Goal: Check status: Check status

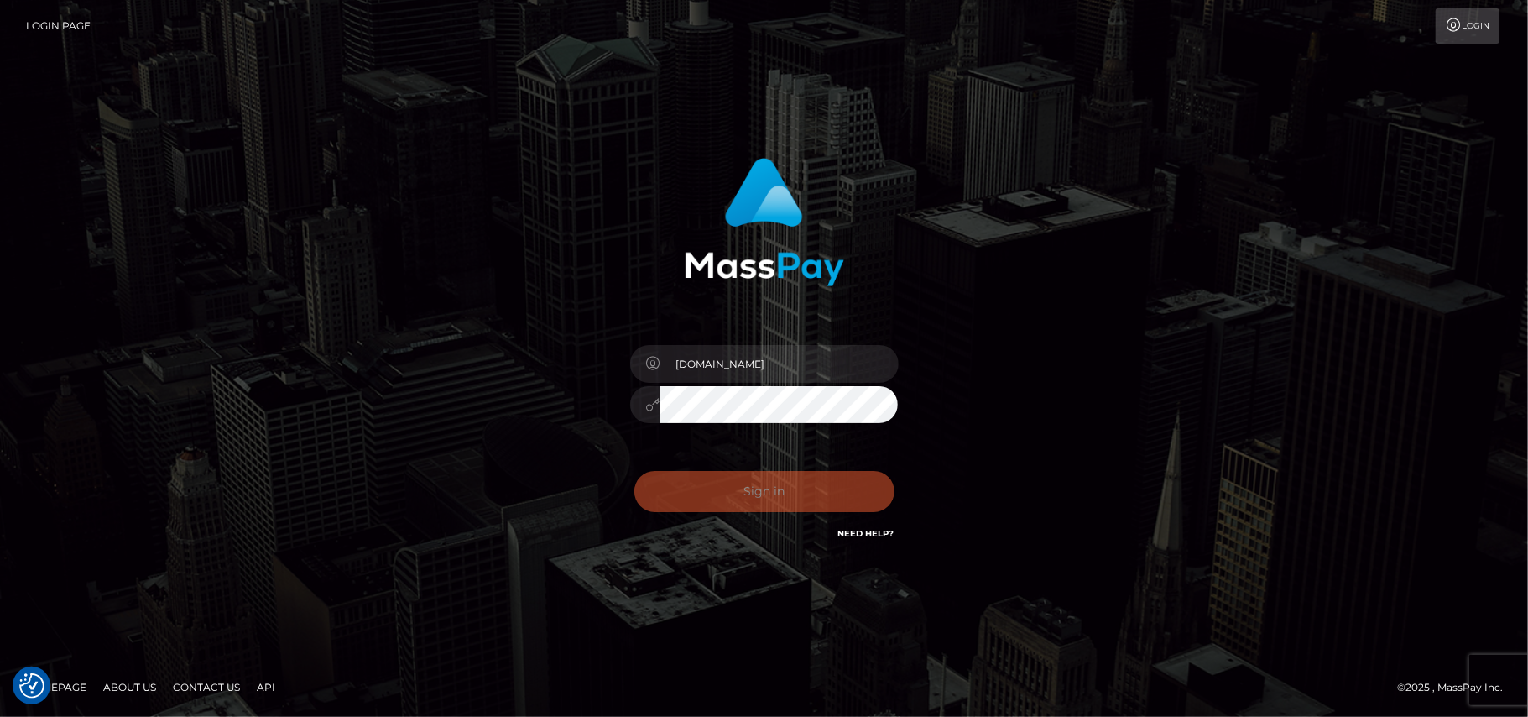
click at [191, 210] on div "[DOMAIN_NAME] Sign in" at bounding box center [764, 358] width 1528 height 679
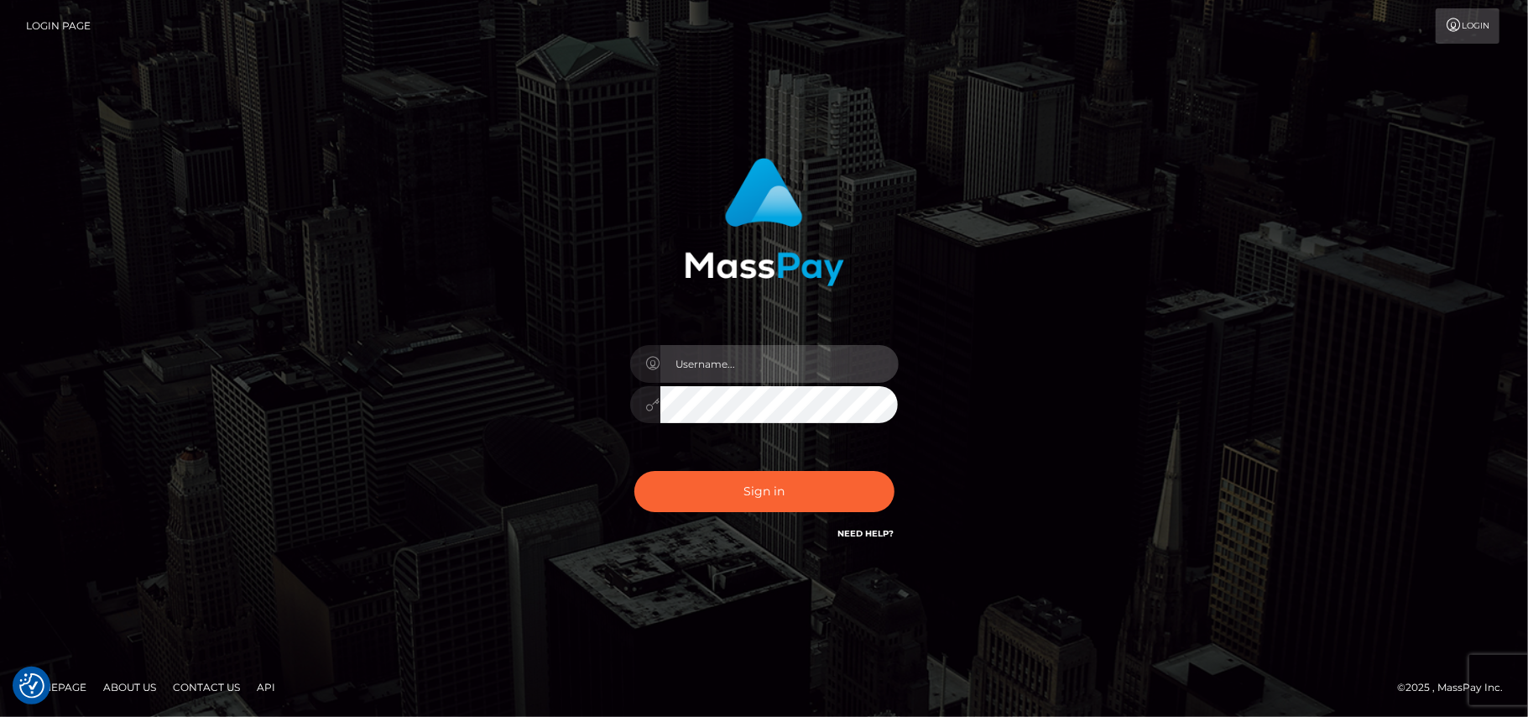
type input "[DOMAIN_NAME]"
click at [75, 270] on div "Pk.es Sign in" at bounding box center [764, 358] width 1528 height 679
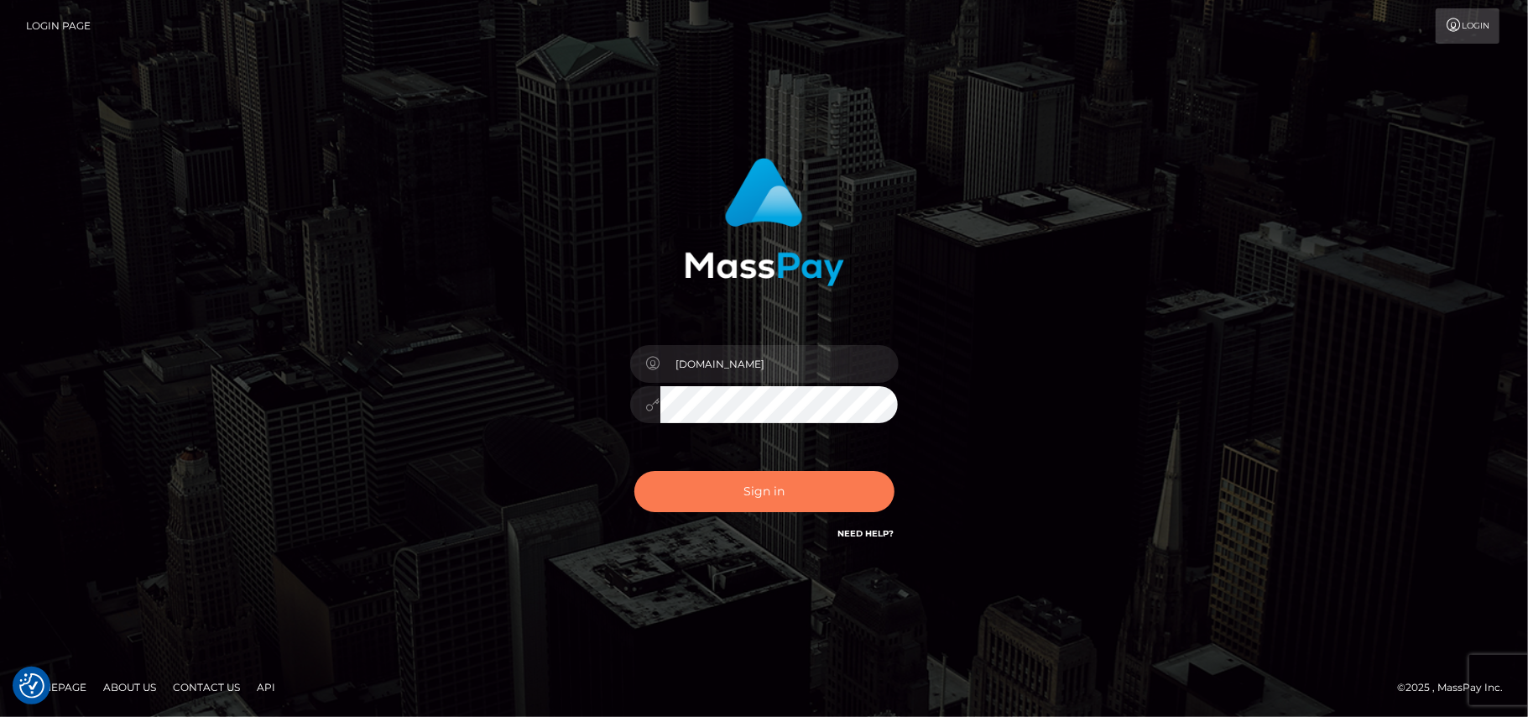
click at [743, 492] on button "Sign in" at bounding box center [764, 491] width 260 height 41
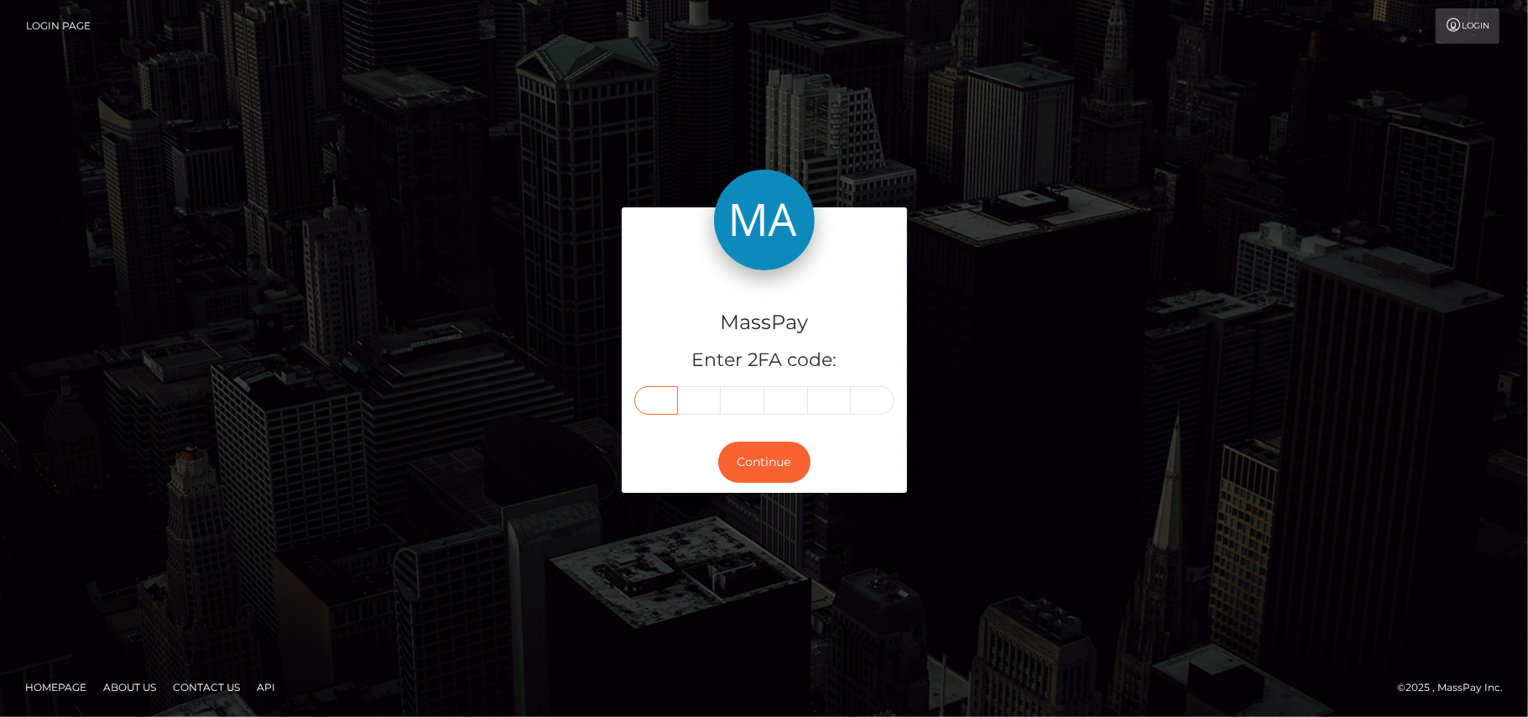
click at [654, 406] on input "text" at bounding box center [656, 400] width 44 height 29
type input "2"
type input "6"
type input "9"
type input "2"
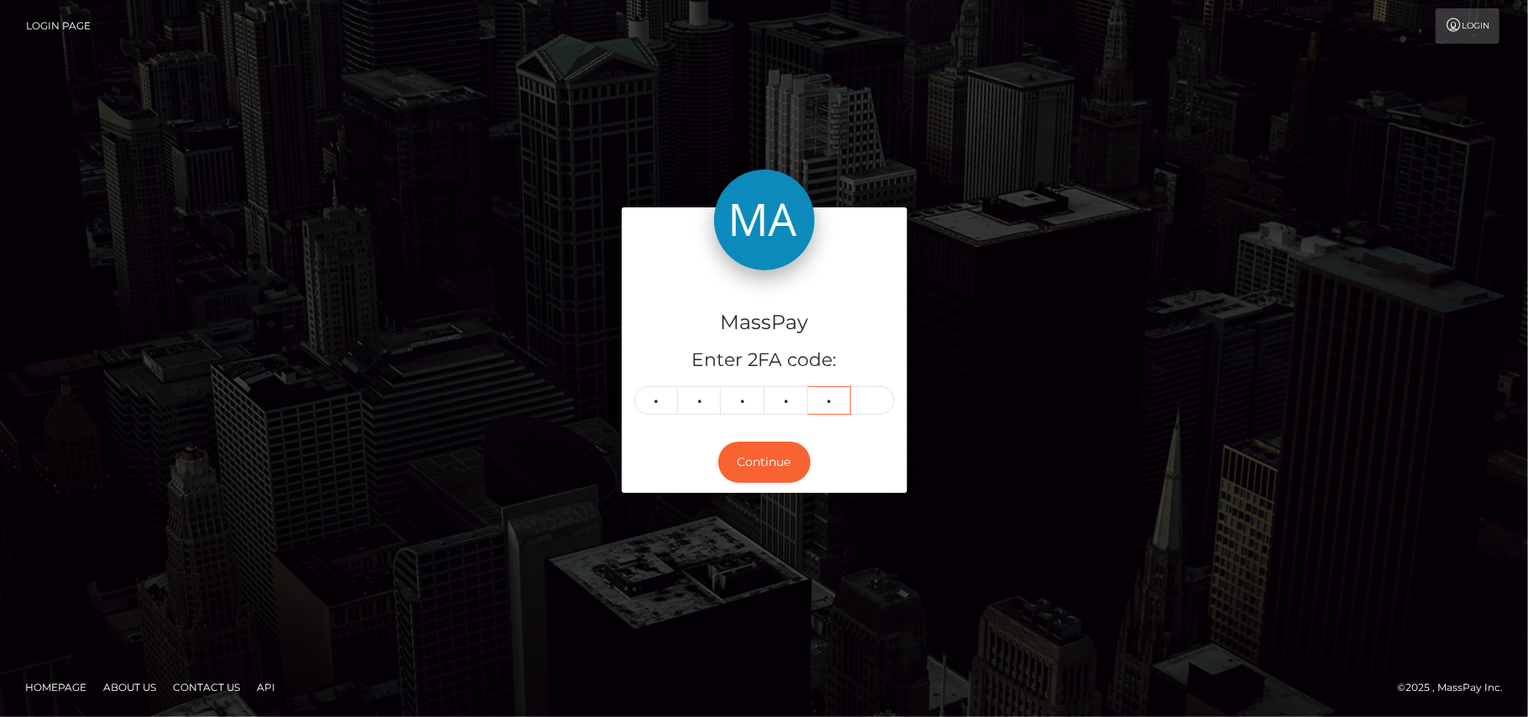
type input "1"
type input "7"
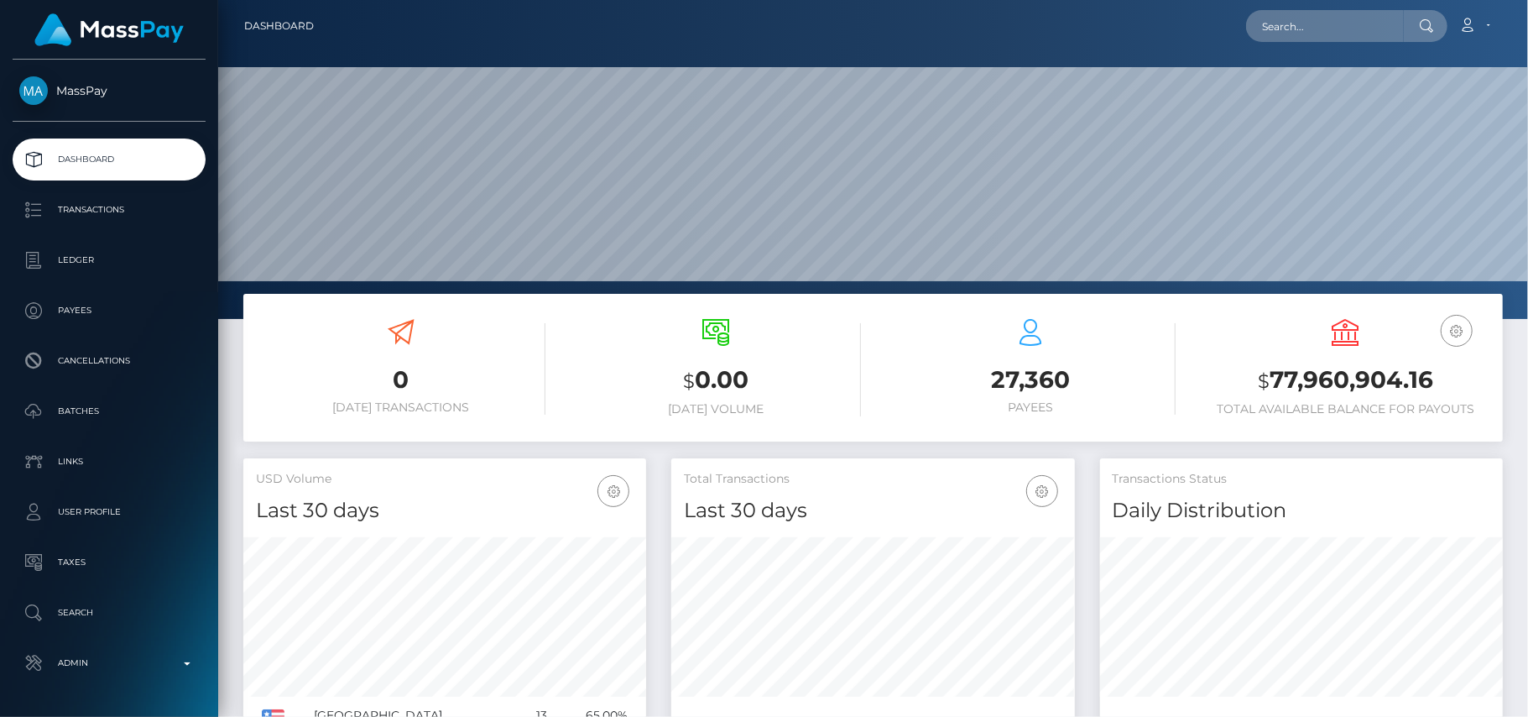
scroll to position [319, 1310]
click at [1269, 35] on input "text" at bounding box center [1325, 26] width 158 height 32
paste input "boyweaves@hotmail.com"
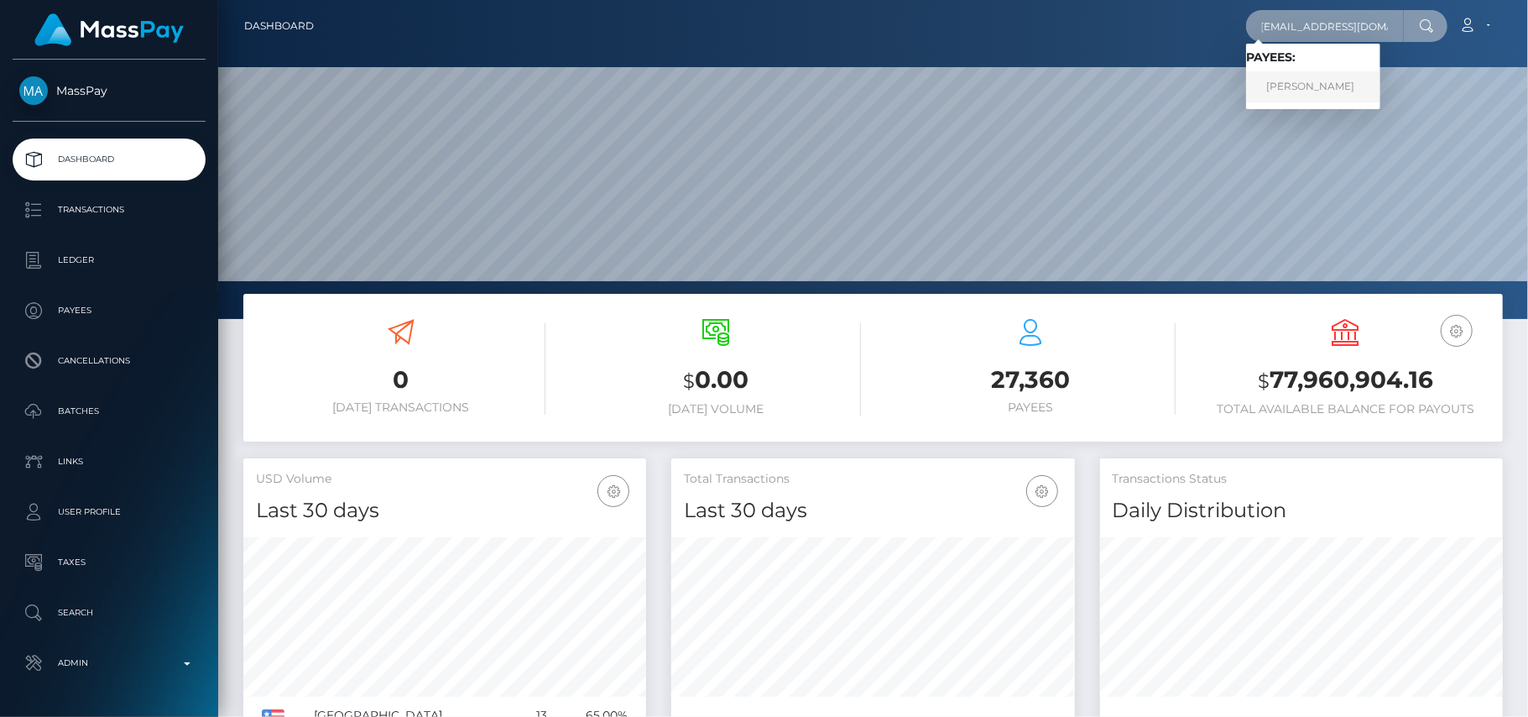
type input "boyweaves@hotmail.com"
click at [1310, 88] on link "Christopher Pineau" at bounding box center [1313, 86] width 134 height 31
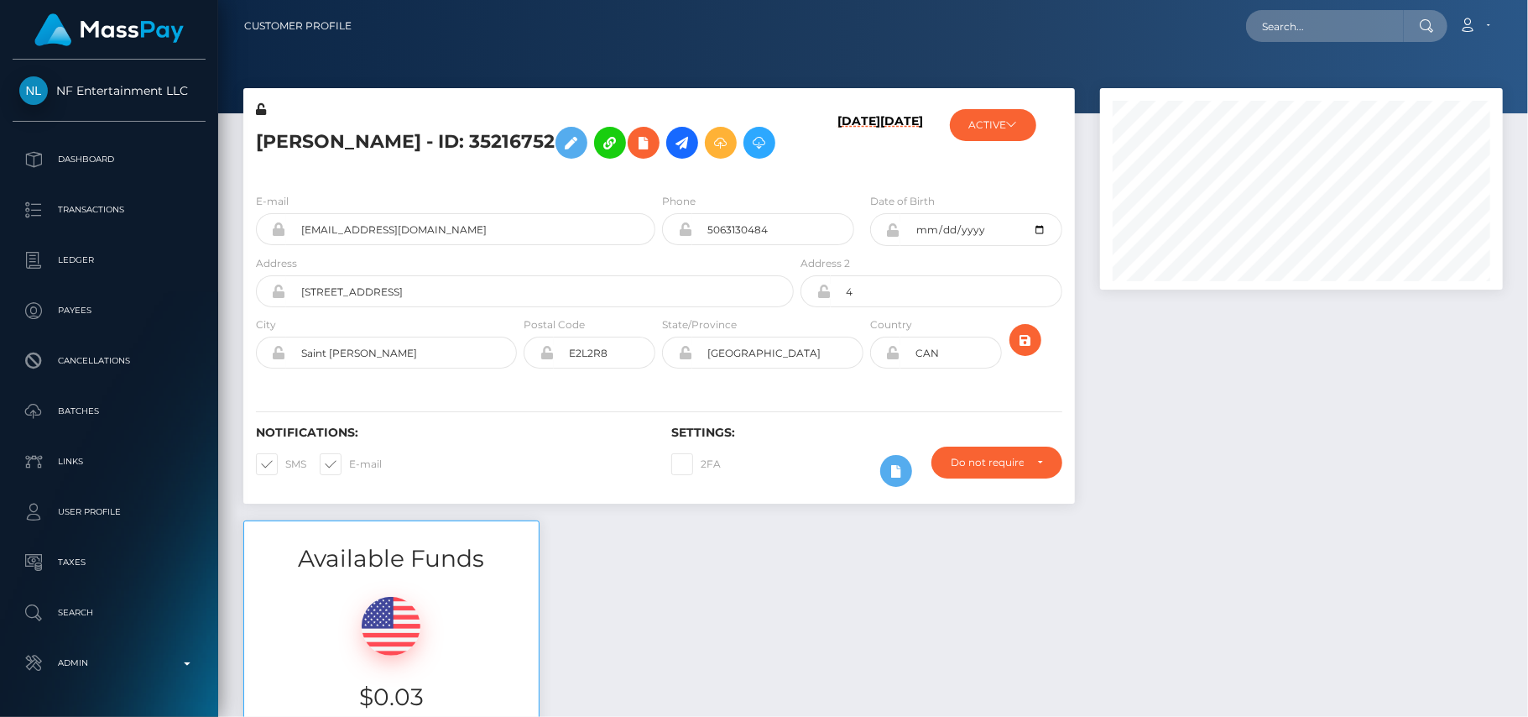
scroll to position [201, 404]
click at [1228, 379] on div at bounding box center [1301, 304] width 428 height 432
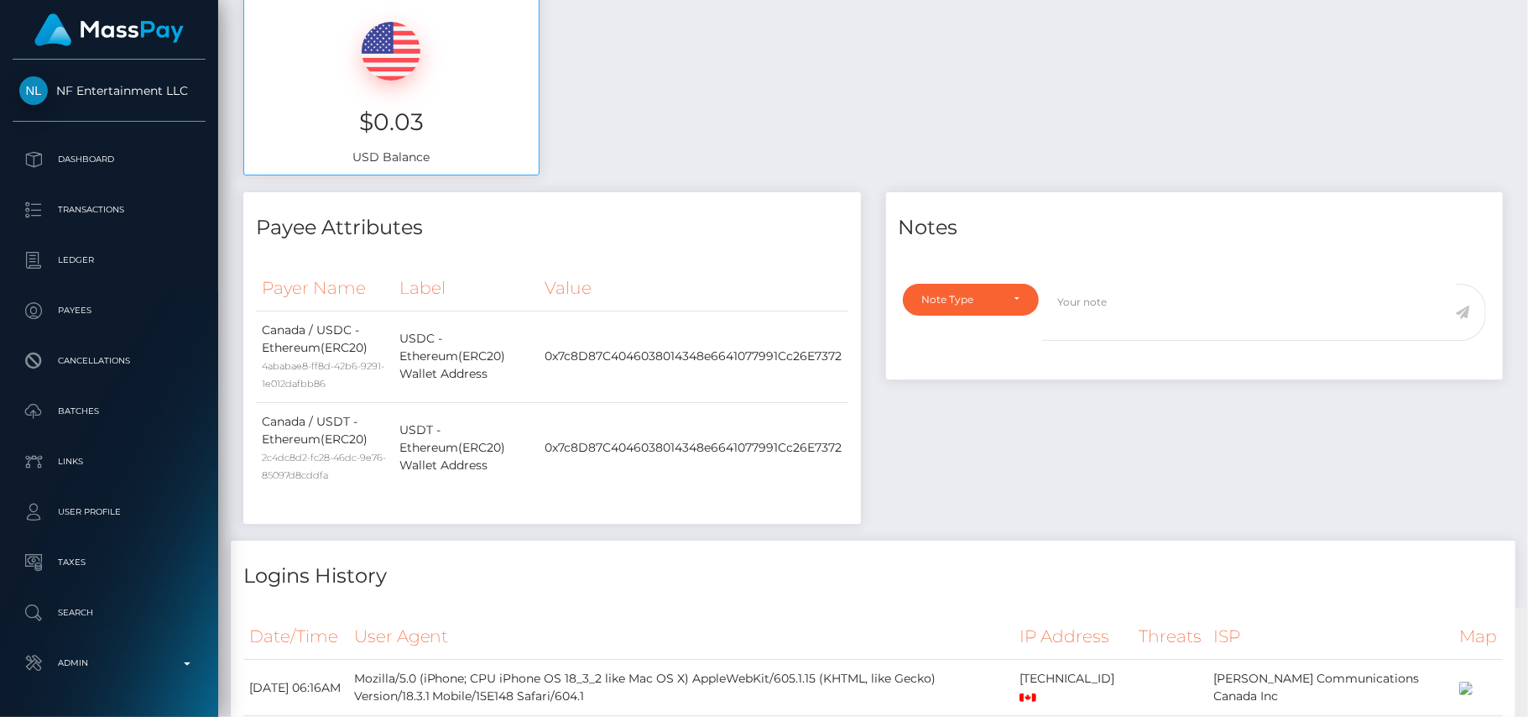
scroll to position [0, 0]
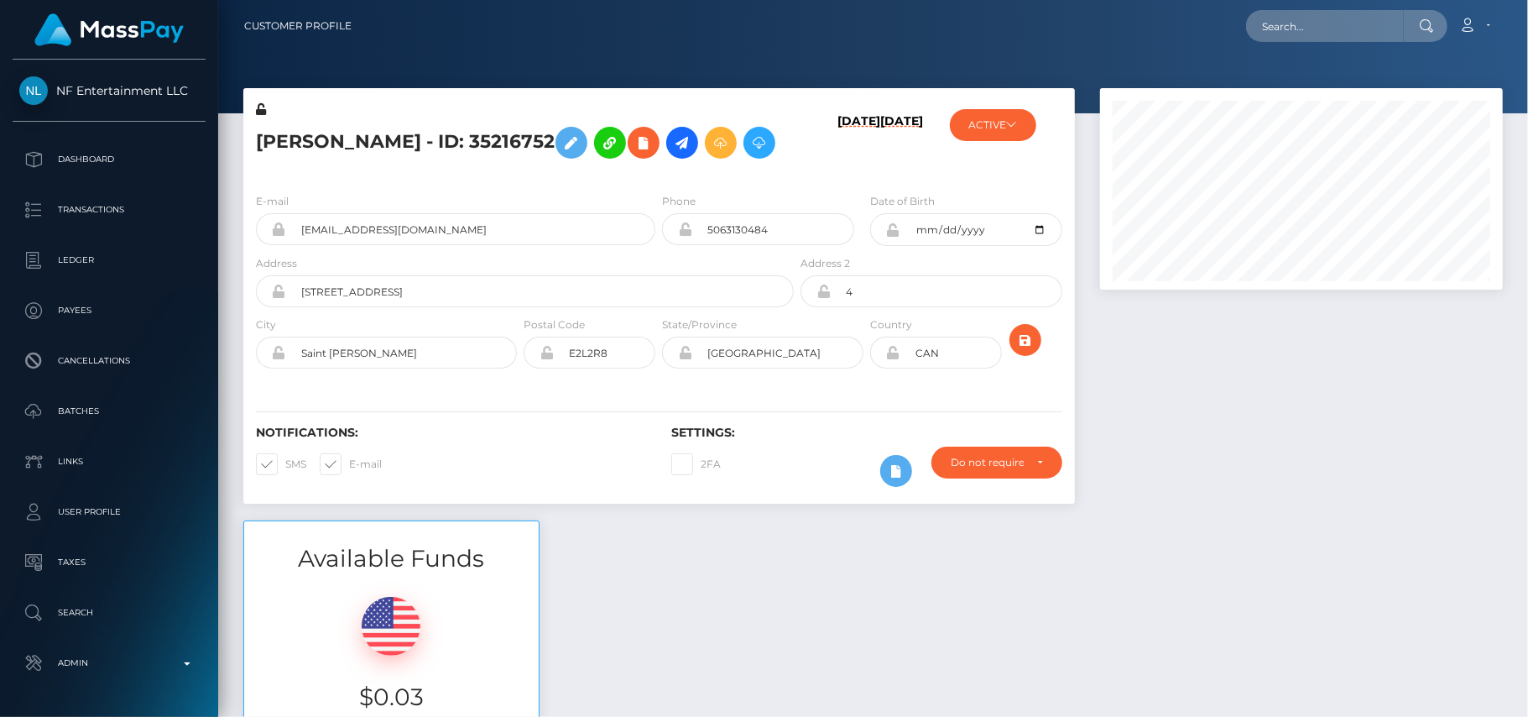
drag, startPoint x: 1517, startPoint y: 256, endPoint x: 1383, endPoint y: 71, distance: 228.3
click at [1383, 71] on div "Customer Profile Loading... Loading..." at bounding box center [873, 358] width 1310 height 717
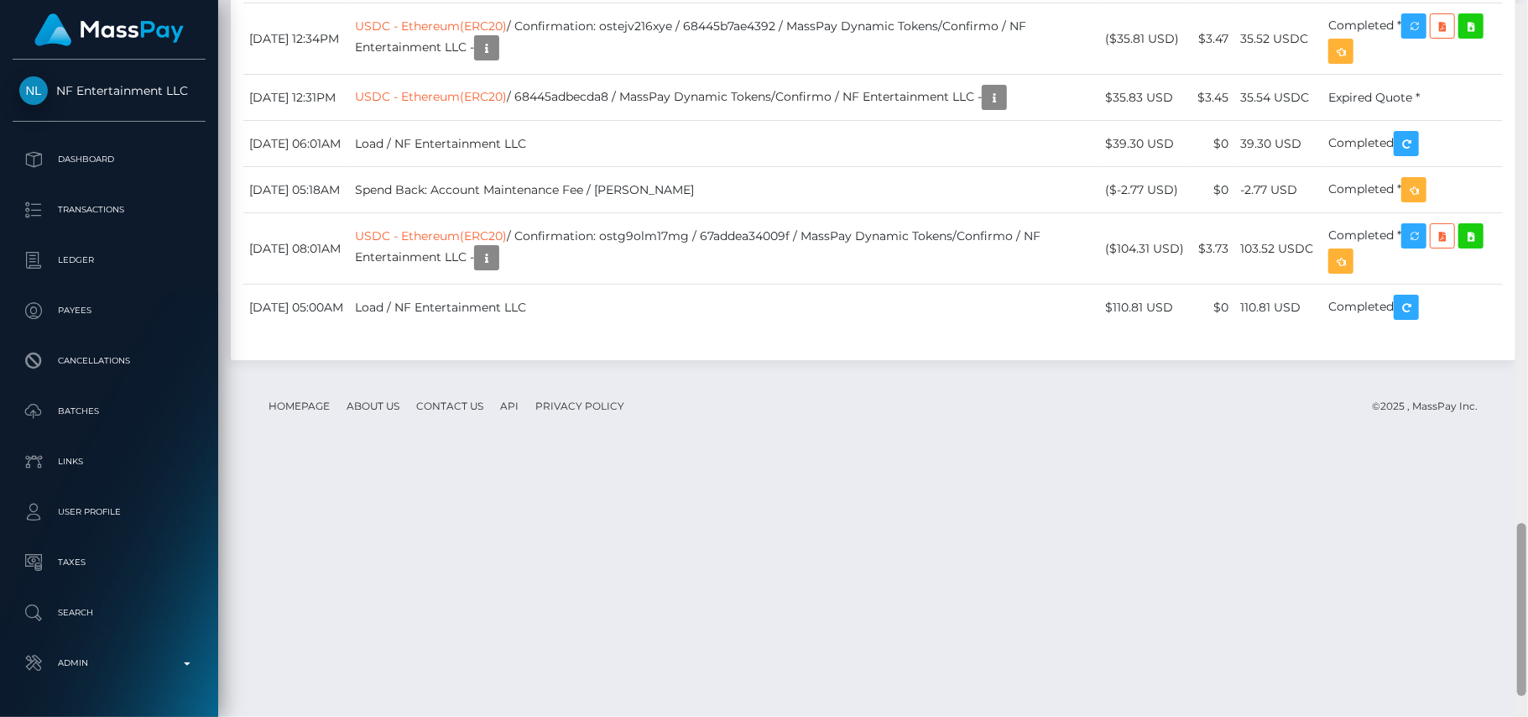
scroll to position [2153, 0]
drag, startPoint x: 1525, startPoint y: 102, endPoint x: 1527, endPoint y: 622, distance: 520.2
click at [1527, 622] on div at bounding box center [1521, 358] width 13 height 717
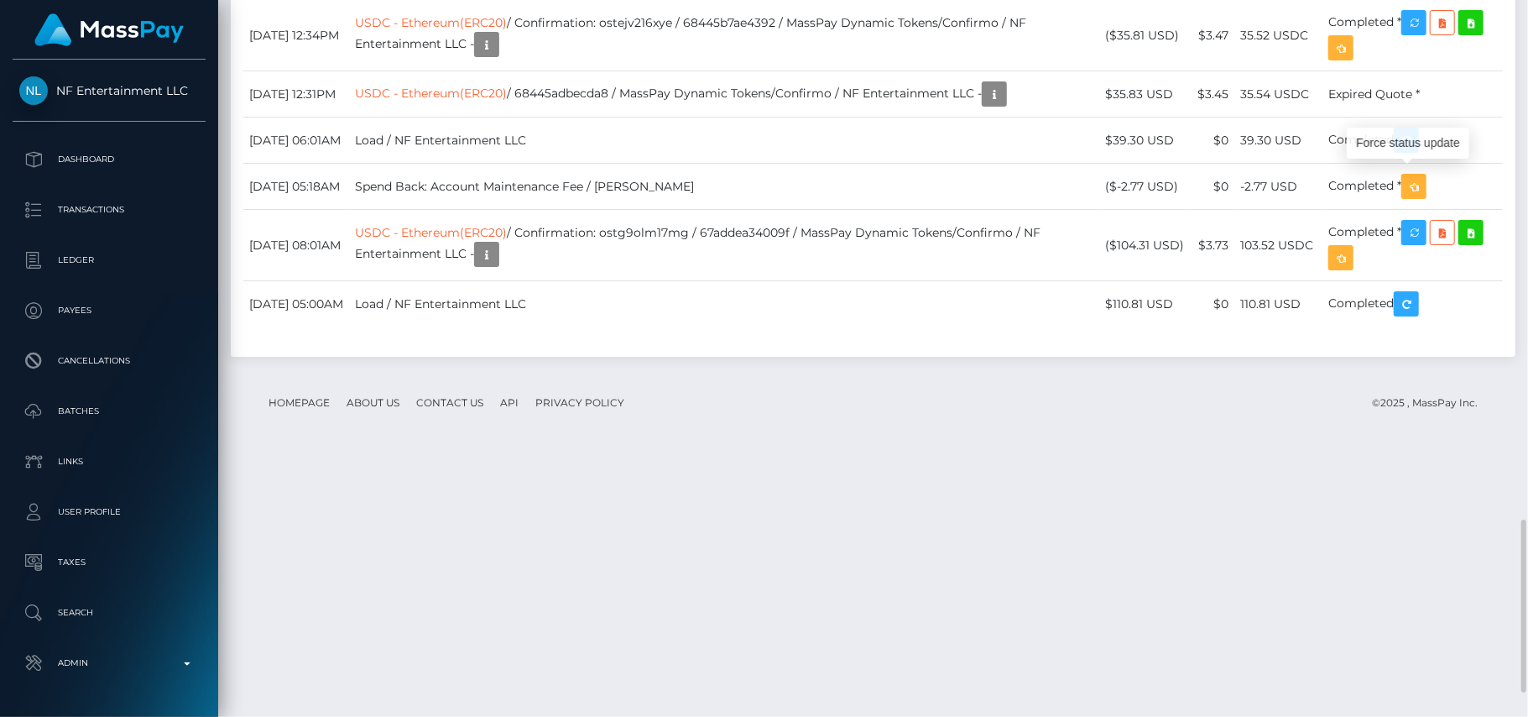
scroll to position [201, 404]
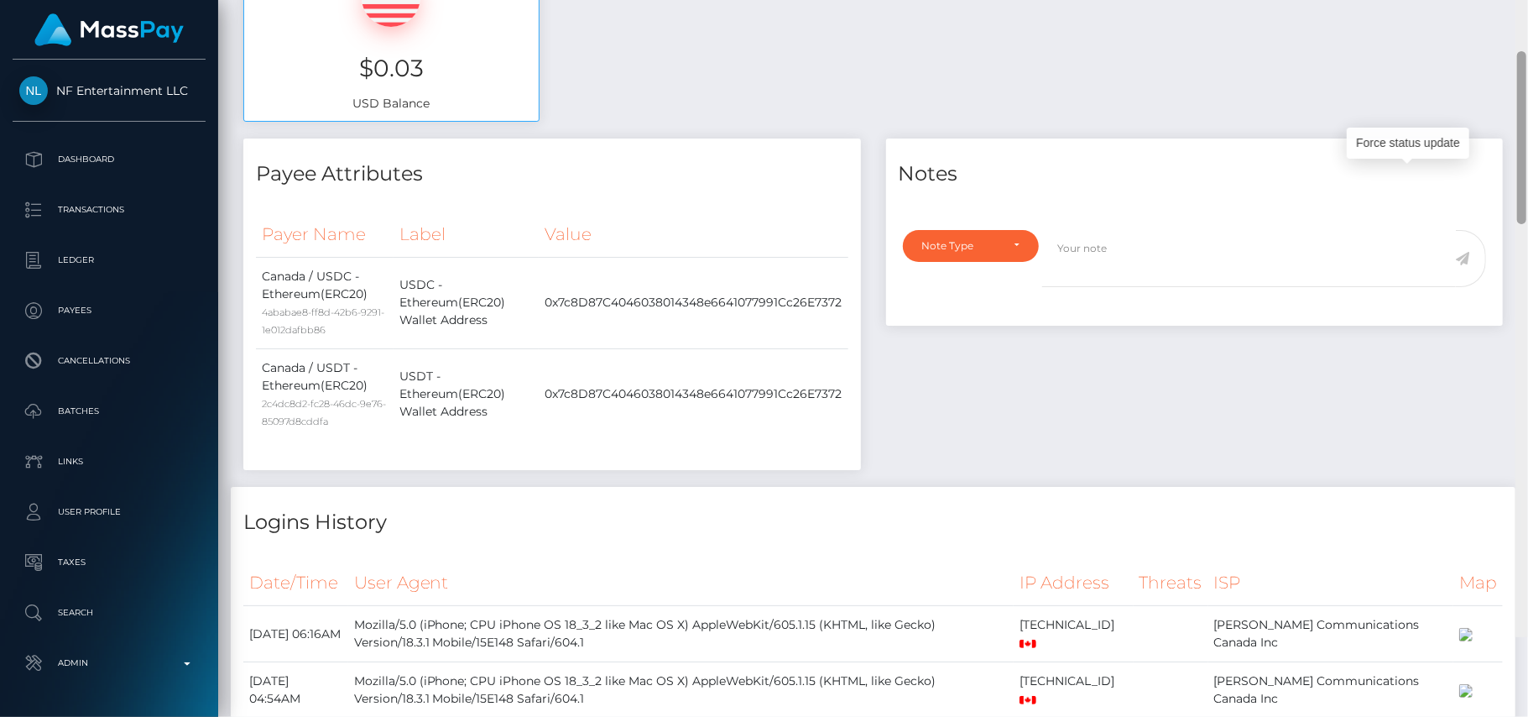
drag, startPoint x: 1524, startPoint y: 591, endPoint x: 1357, endPoint y: 203, distance: 422.1
click at [1357, 203] on div "Customer Profile Loading... Loading..." at bounding box center [873, 358] width 1310 height 717
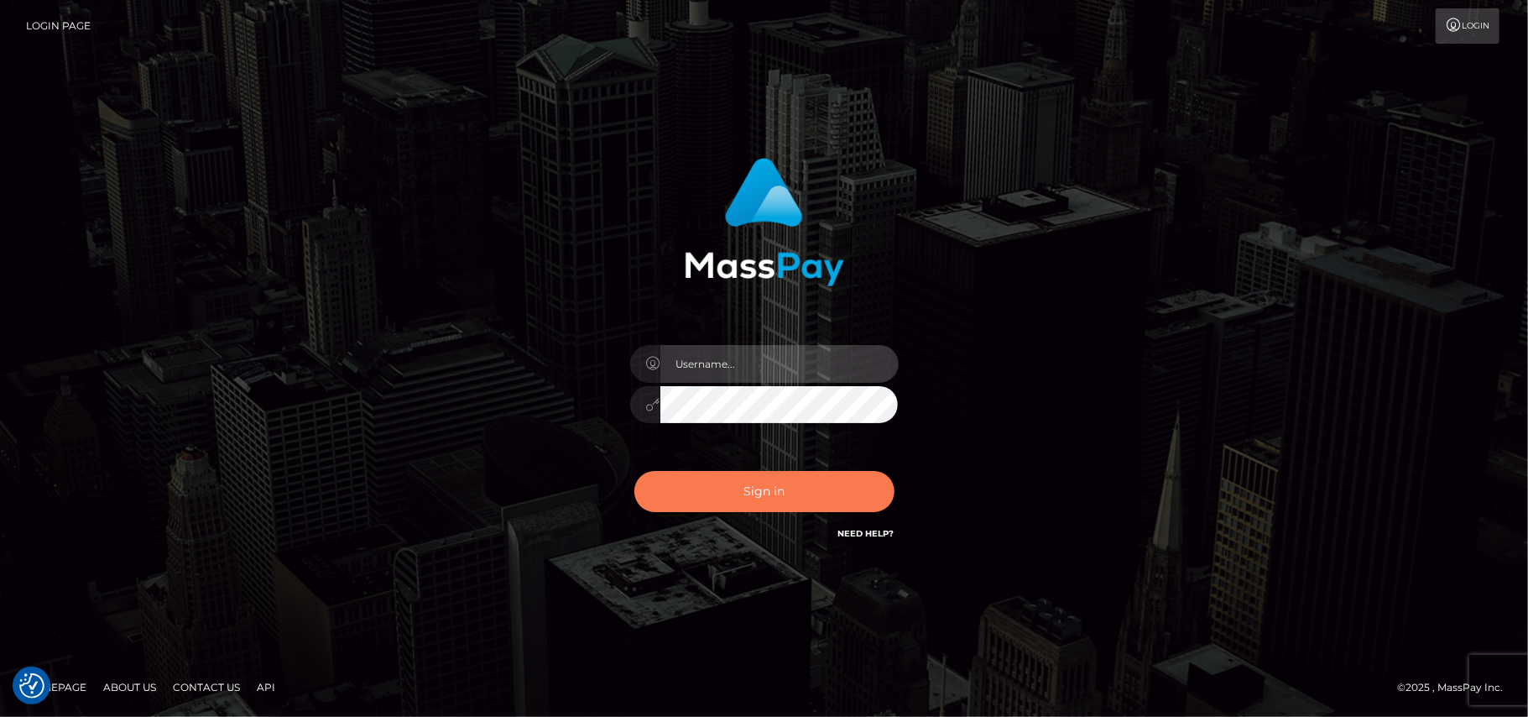
type input "[DOMAIN_NAME]"
click at [794, 497] on button "Sign in" at bounding box center [764, 491] width 260 height 41
type input "Pk.es"
click at [764, 483] on button "Sign in" at bounding box center [764, 491] width 260 height 41
type input "Pk.es"
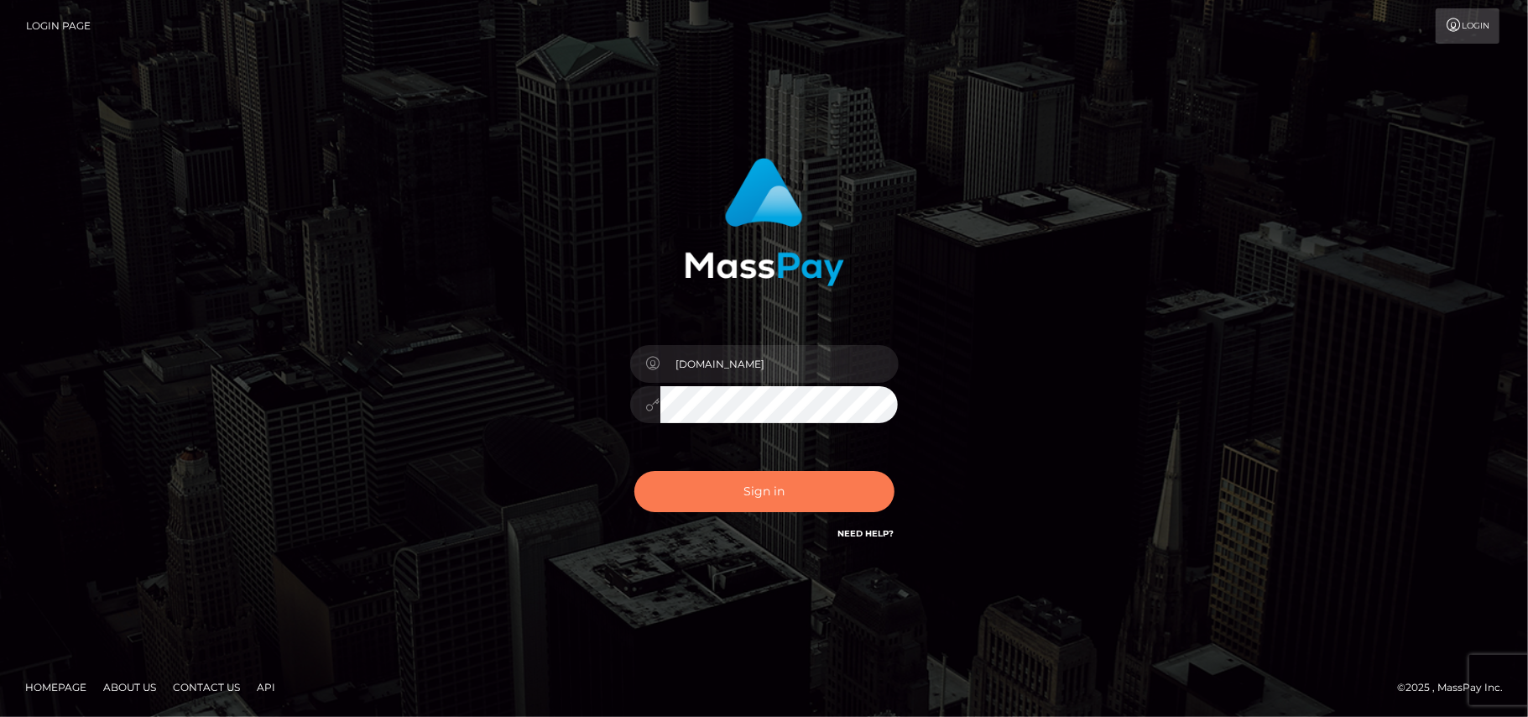
click at [766, 497] on button "Sign in" at bounding box center [764, 491] width 260 height 41
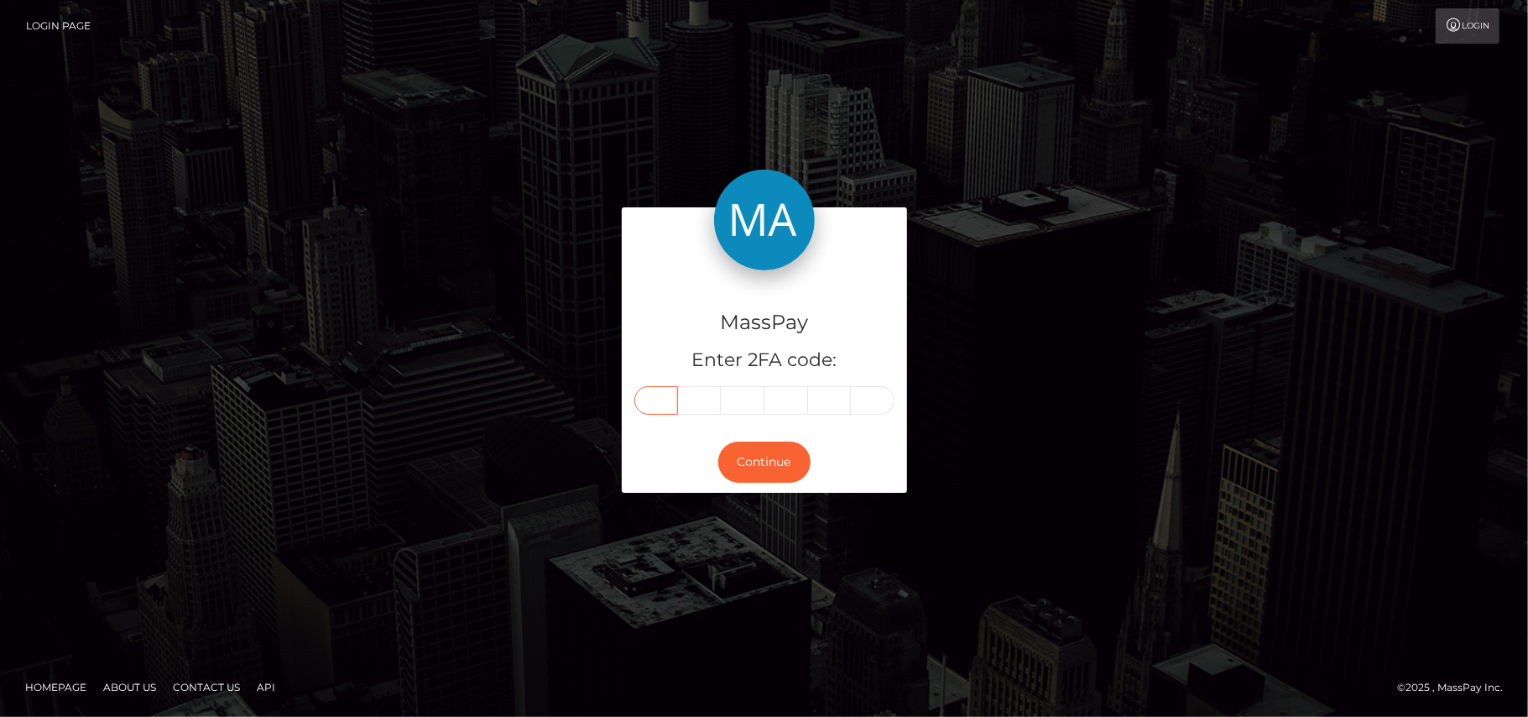
click at [648, 396] on input "text" at bounding box center [656, 400] width 44 height 29
type input "9"
type input "7"
type input "0"
type input "4"
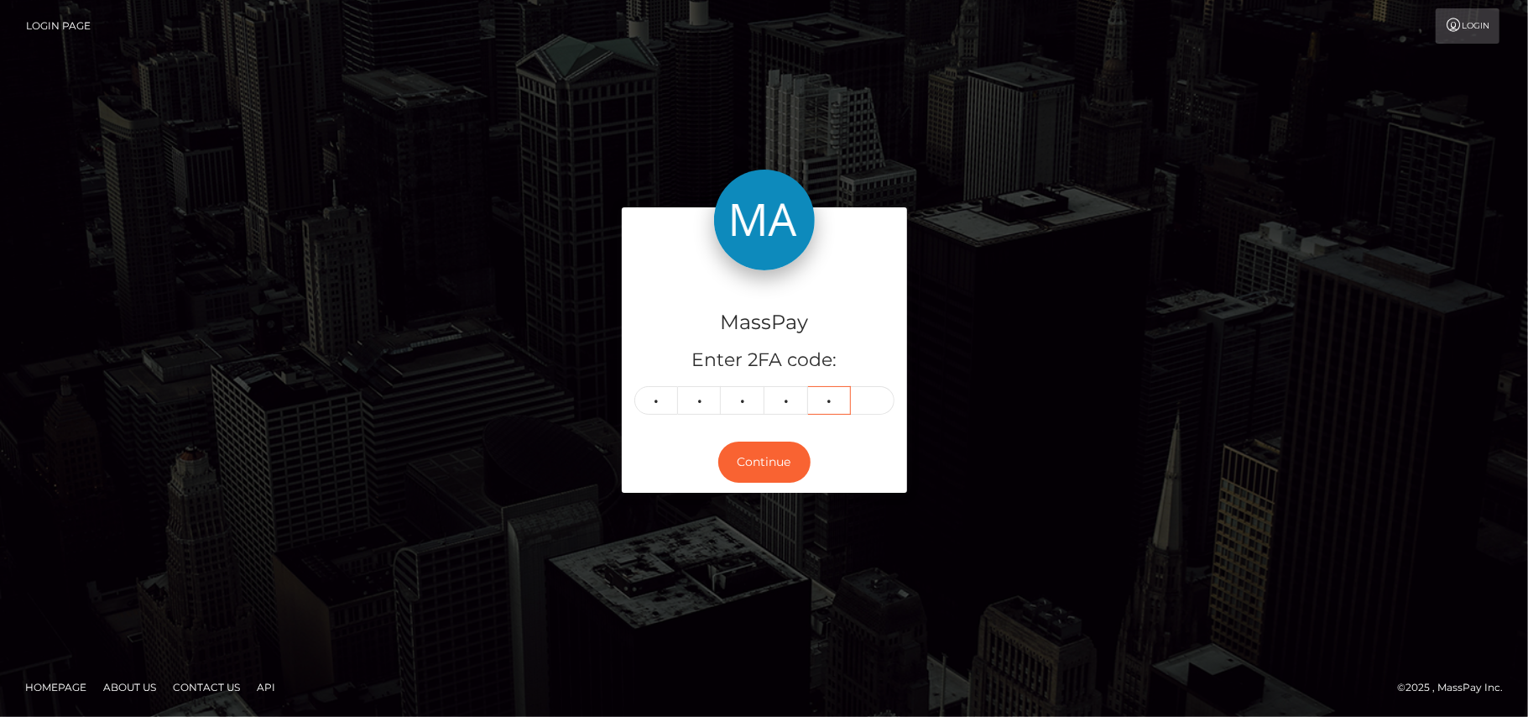
type input "0"
type input "1"
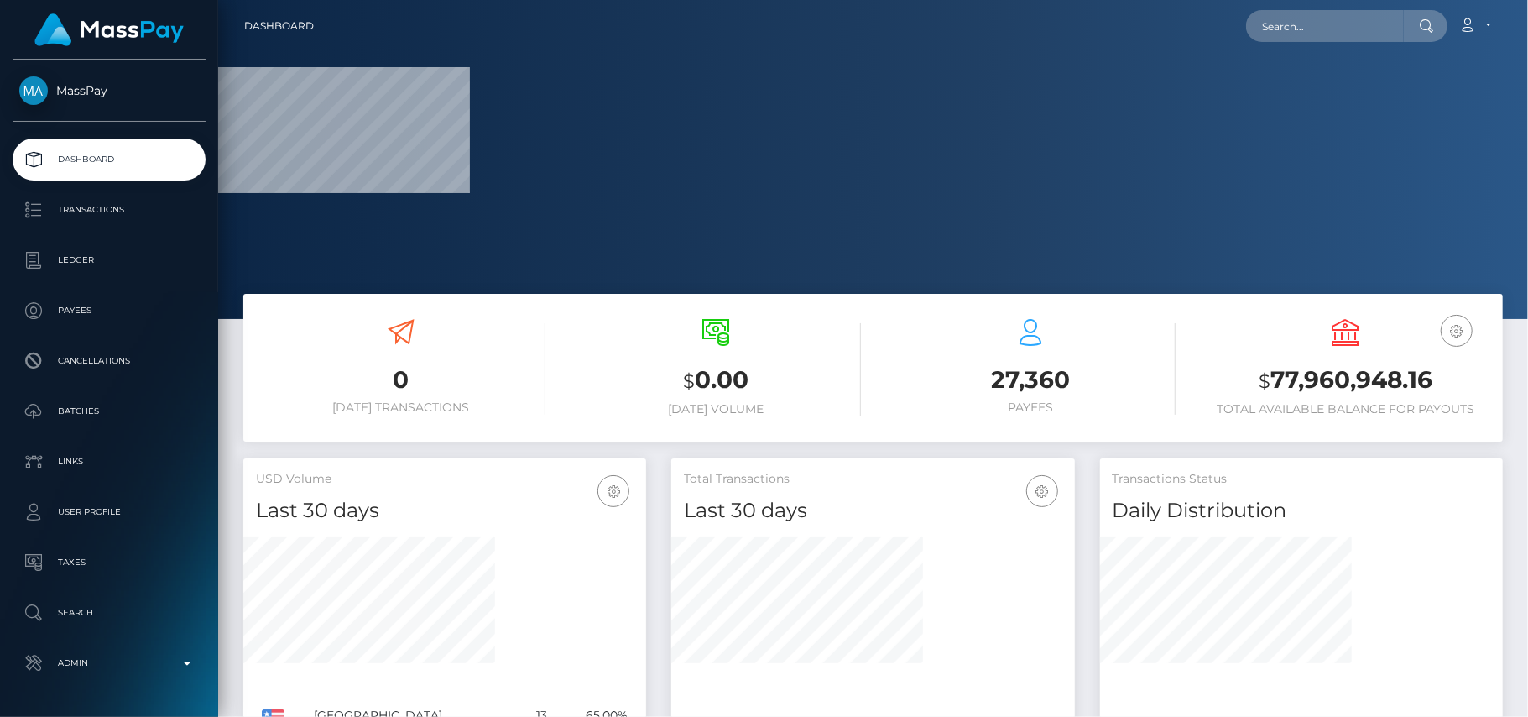
click at [1292, 3] on nav "Dashboard Loading... Loading... Account Edit Profile" at bounding box center [873, 26] width 1310 height 52
click at [1282, 25] on input "text" at bounding box center [1325, 26] width 158 height 32
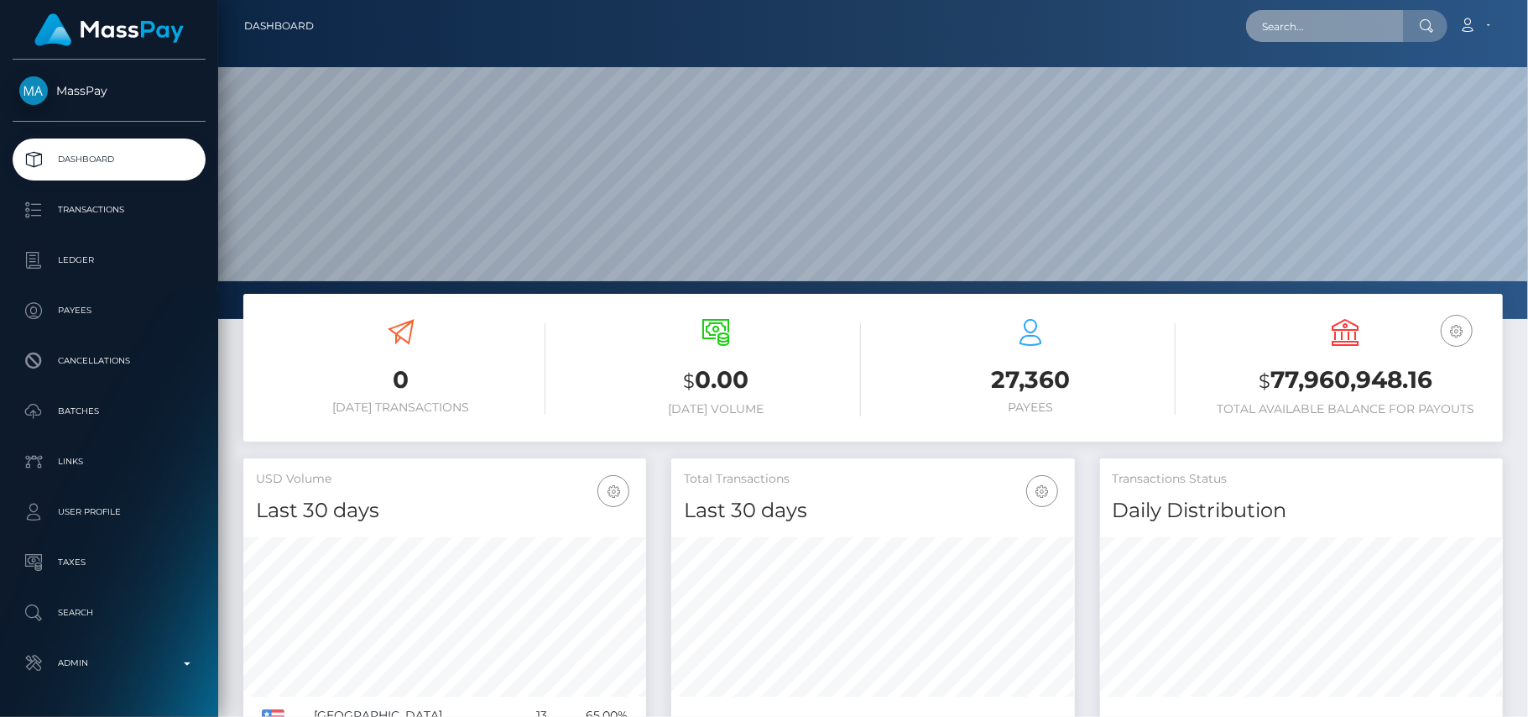
scroll to position [500, 404]
paste input "[EMAIL_ADDRESS][DOMAIN_NAME]"
type input "[EMAIL_ADDRESS][DOMAIN_NAME]"
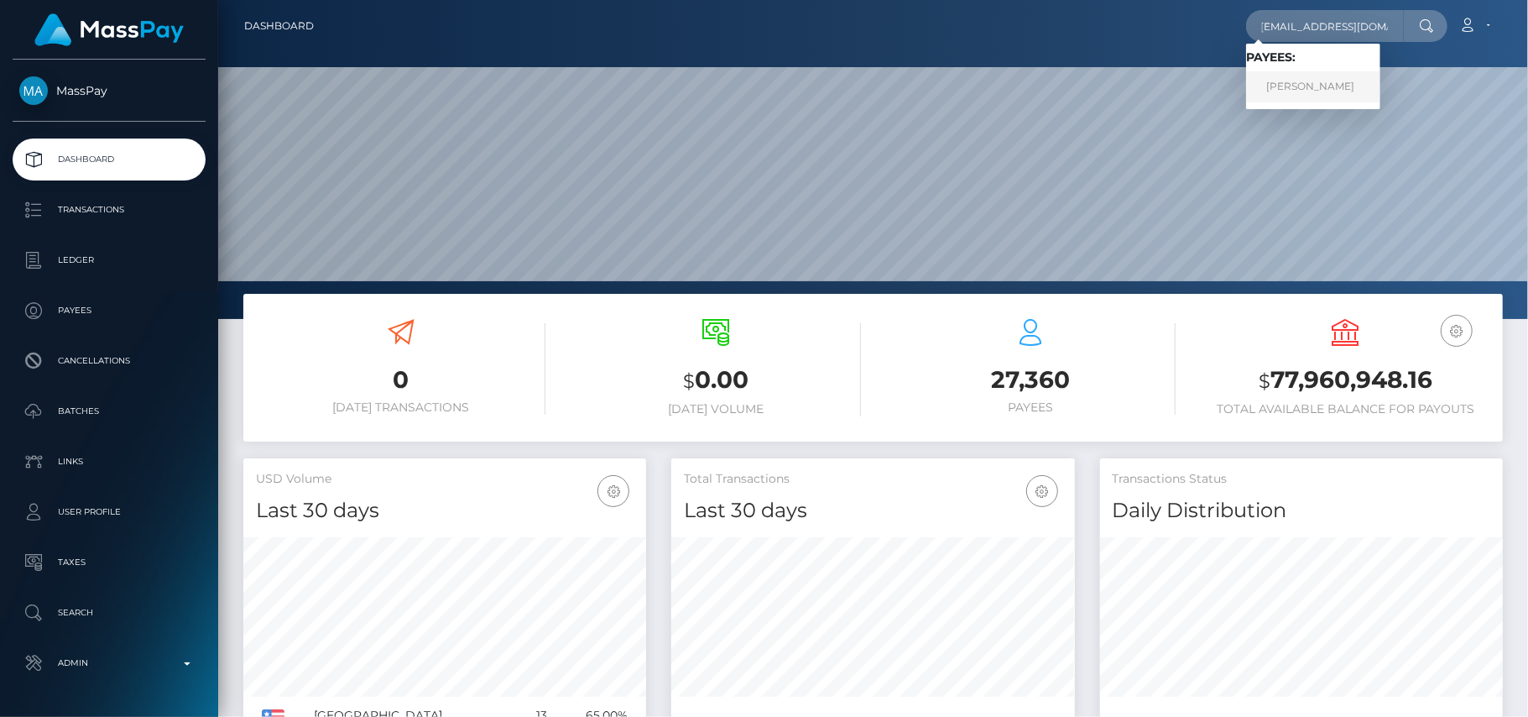
scroll to position [0, 0]
click at [1285, 98] on link "[PERSON_NAME]" at bounding box center [1313, 86] width 134 height 31
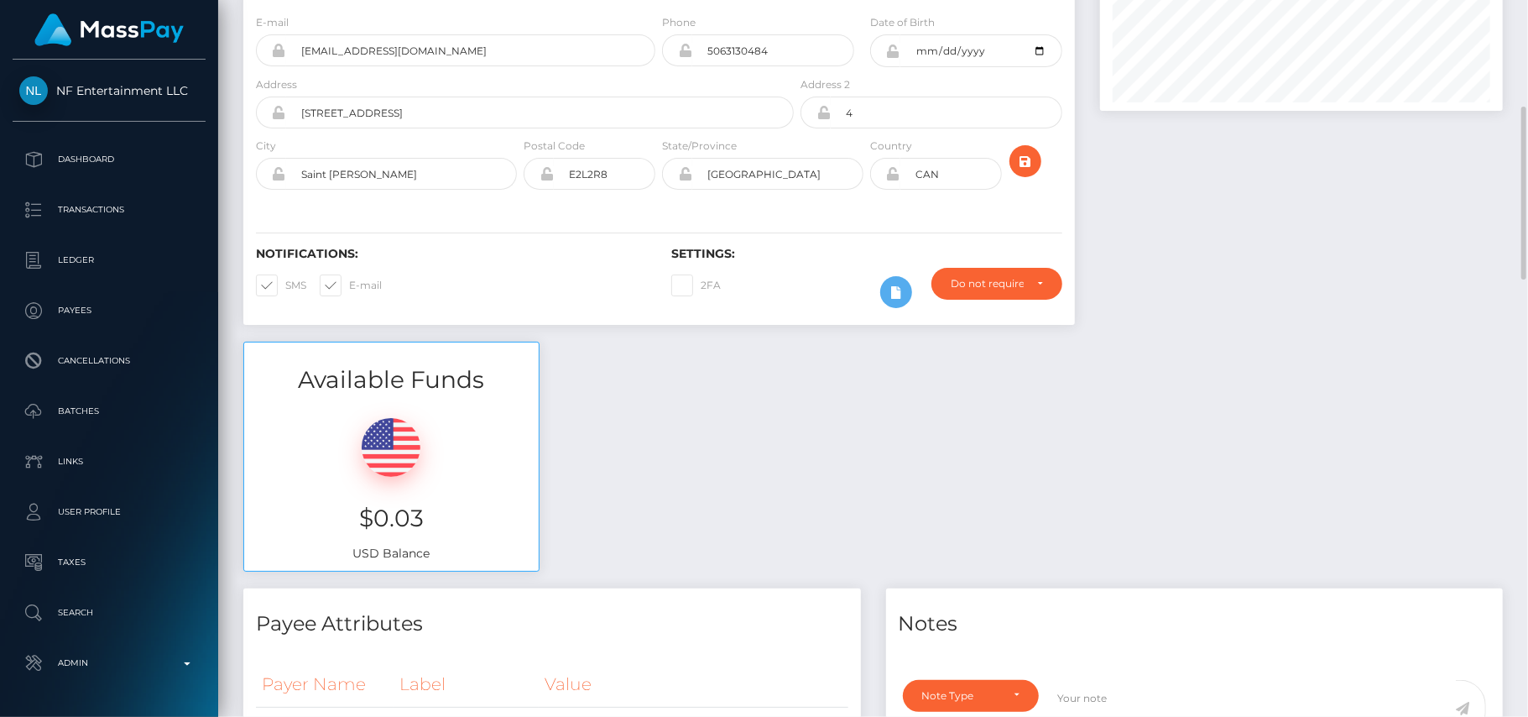
scroll to position [333, 0]
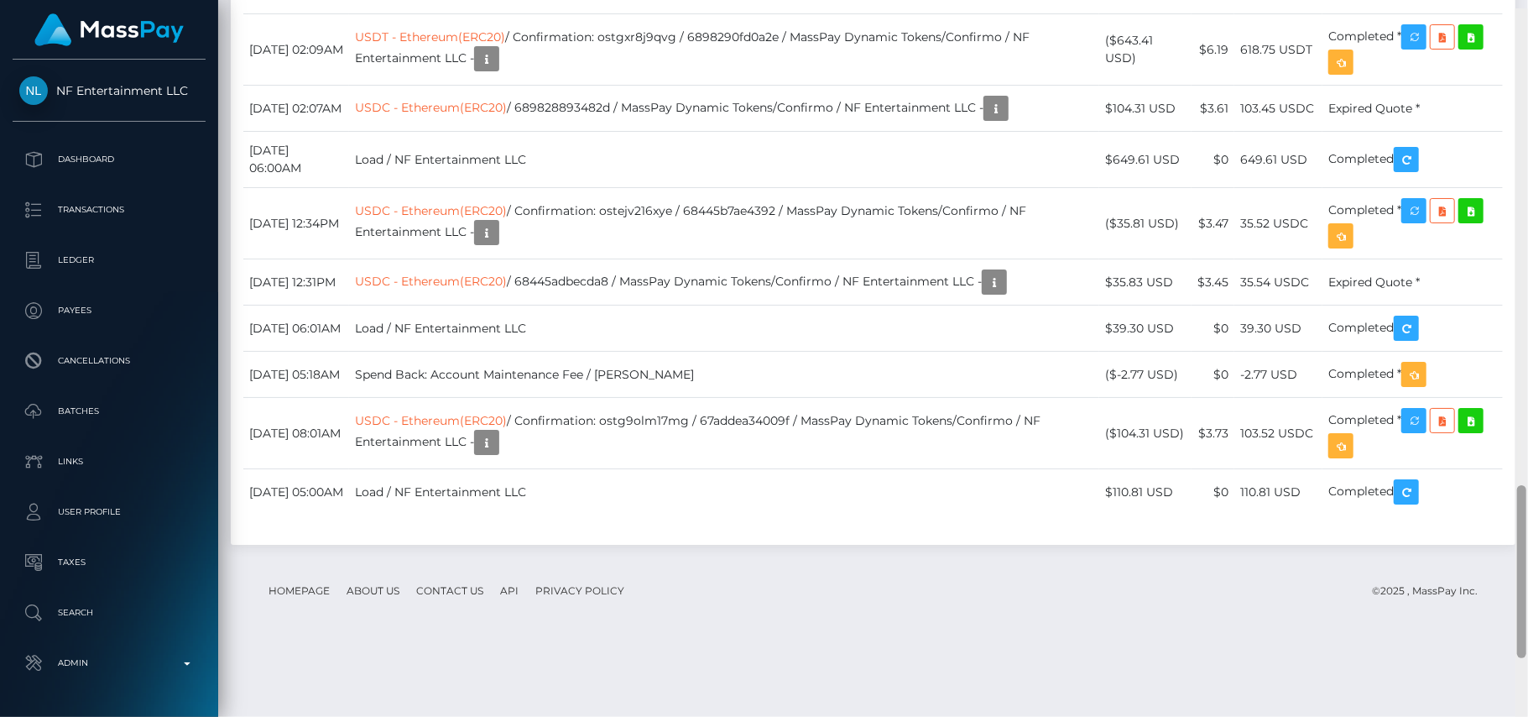
drag, startPoint x: 1525, startPoint y: 134, endPoint x: 1527, endPoint y: 530, distance: 396.1
click at [1527, 530] on div at bounding box center [1521, 366] width 13 height 717
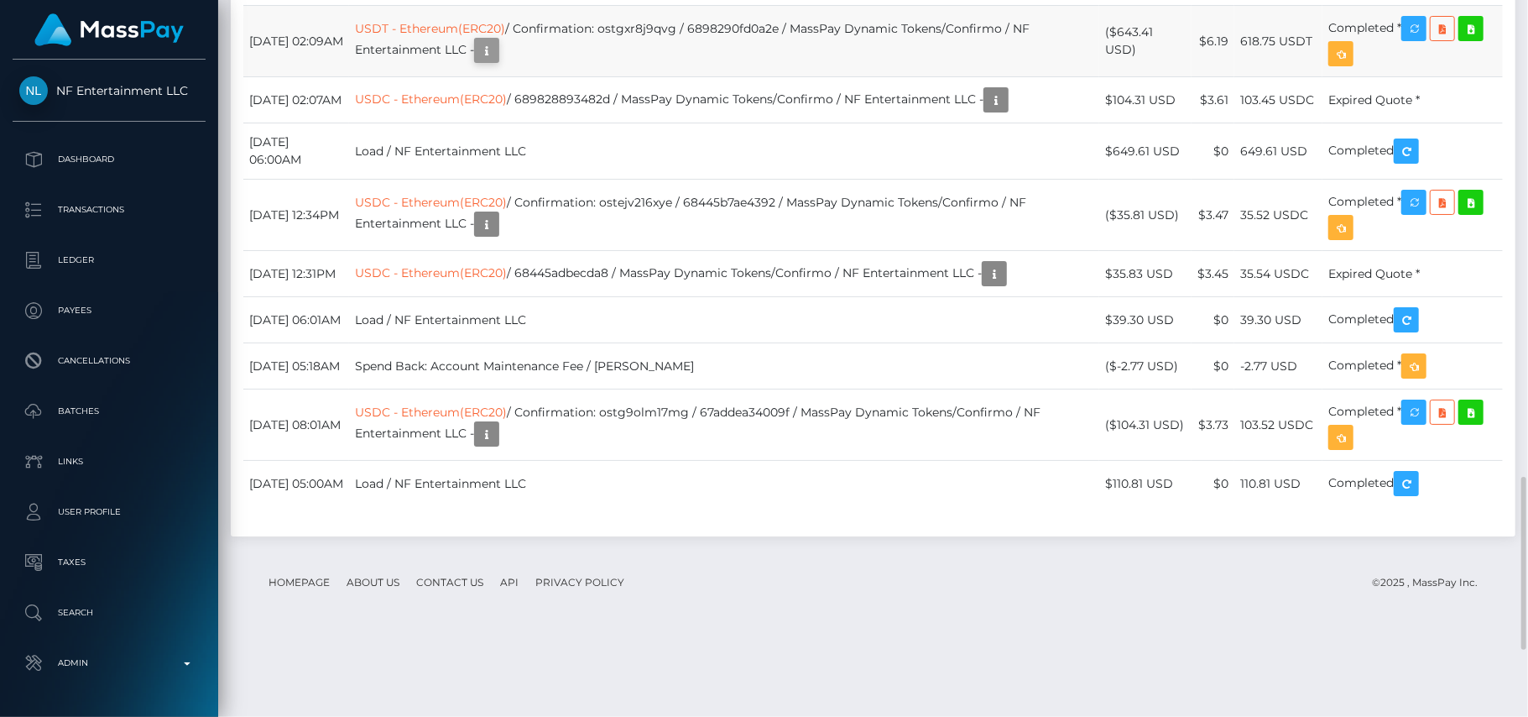
scroll to position [201, 404]
click at [482, 36] on link "USDT - Ethereum(ERC20)" at bounding box center [430, 28] width 150 height 15
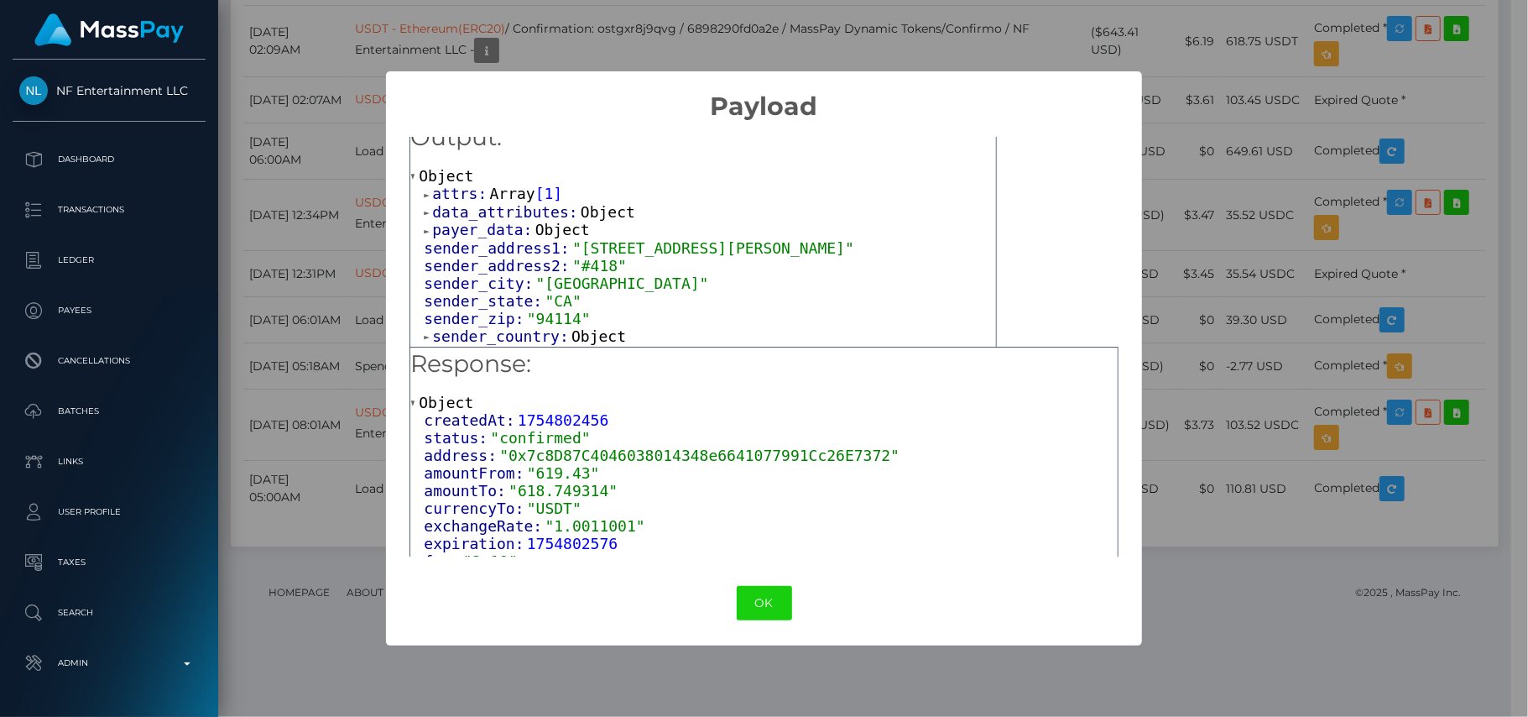
scroll to position [0, 0]
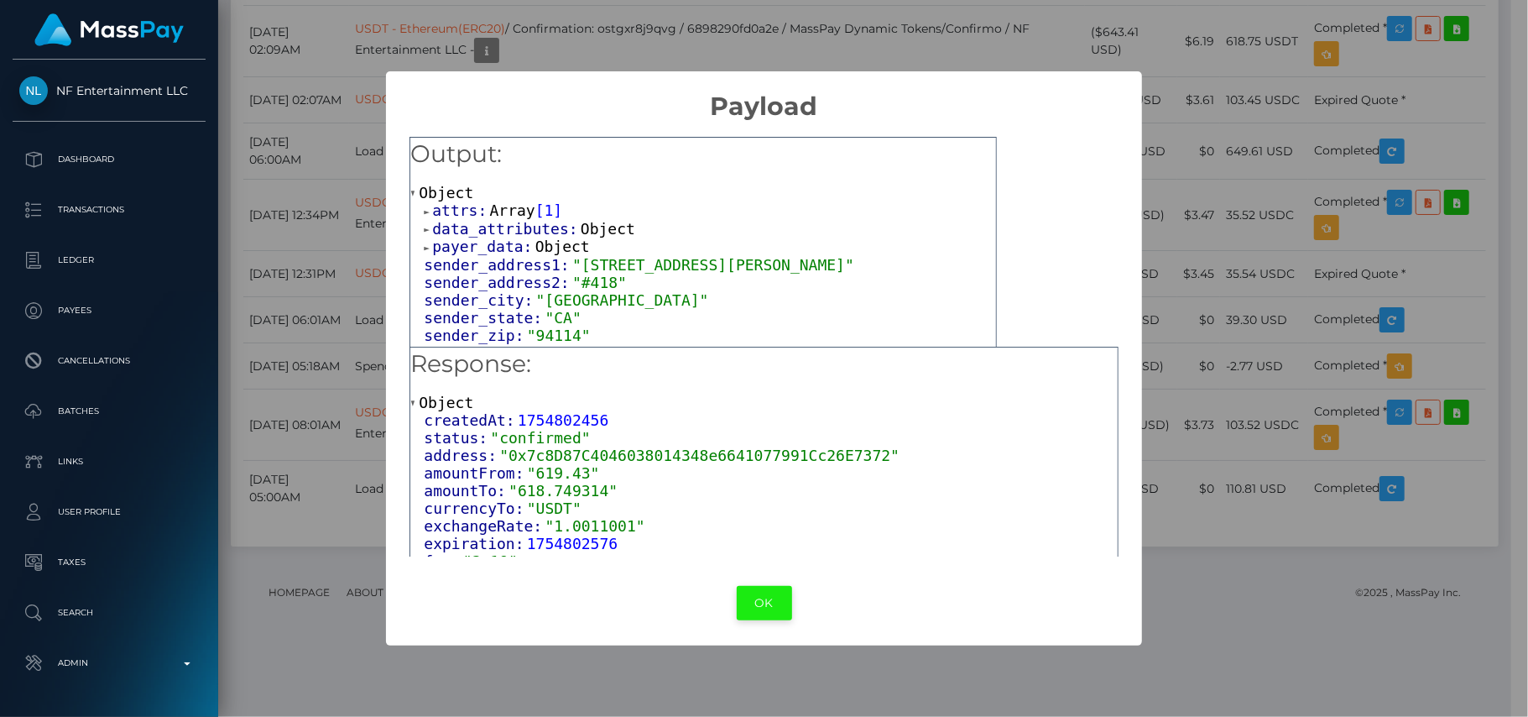
click at [769, 595] on button "OK" at bounding box center [764, 603] width 55 height 34
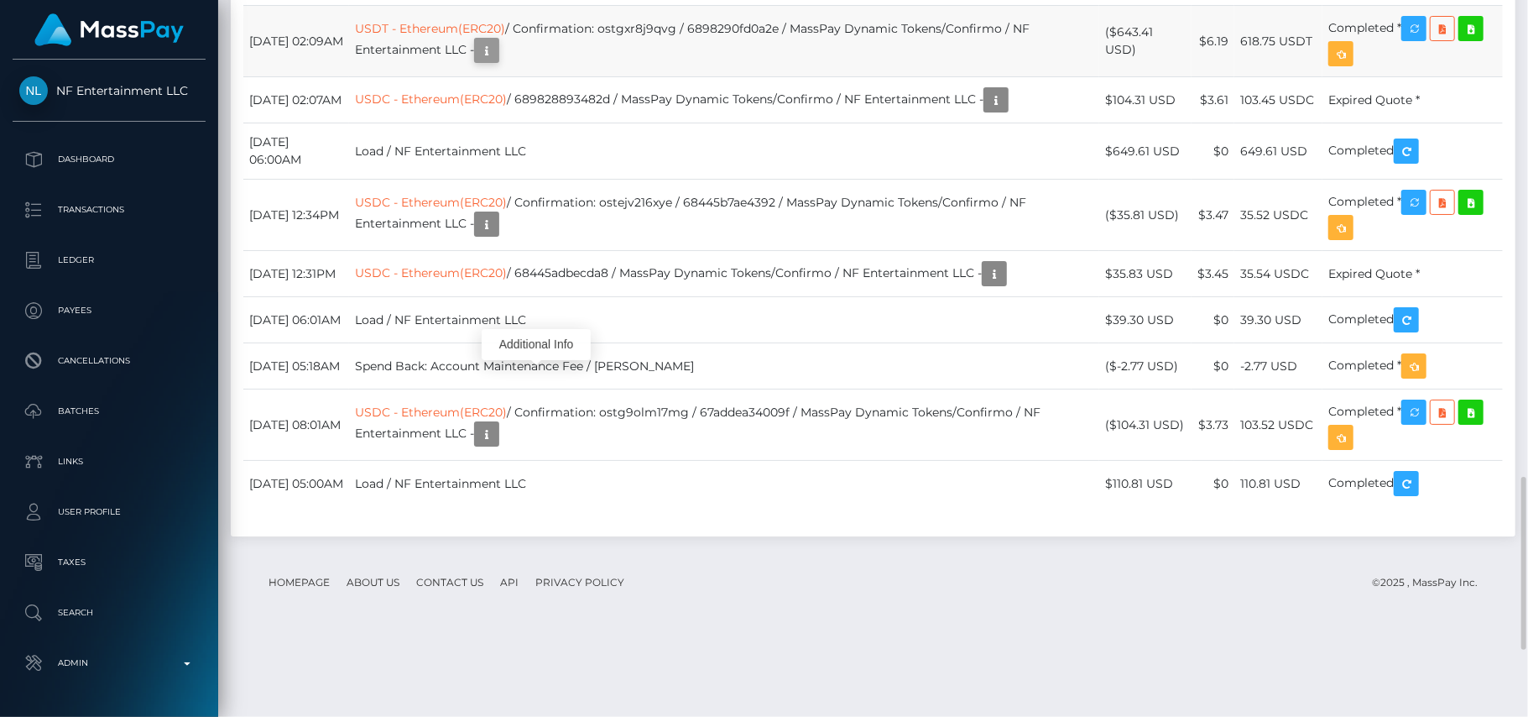
scroll to position [201, 404]
click at [497, 61] on icon "button" at bounding box center [487, 50] width 20 height 21
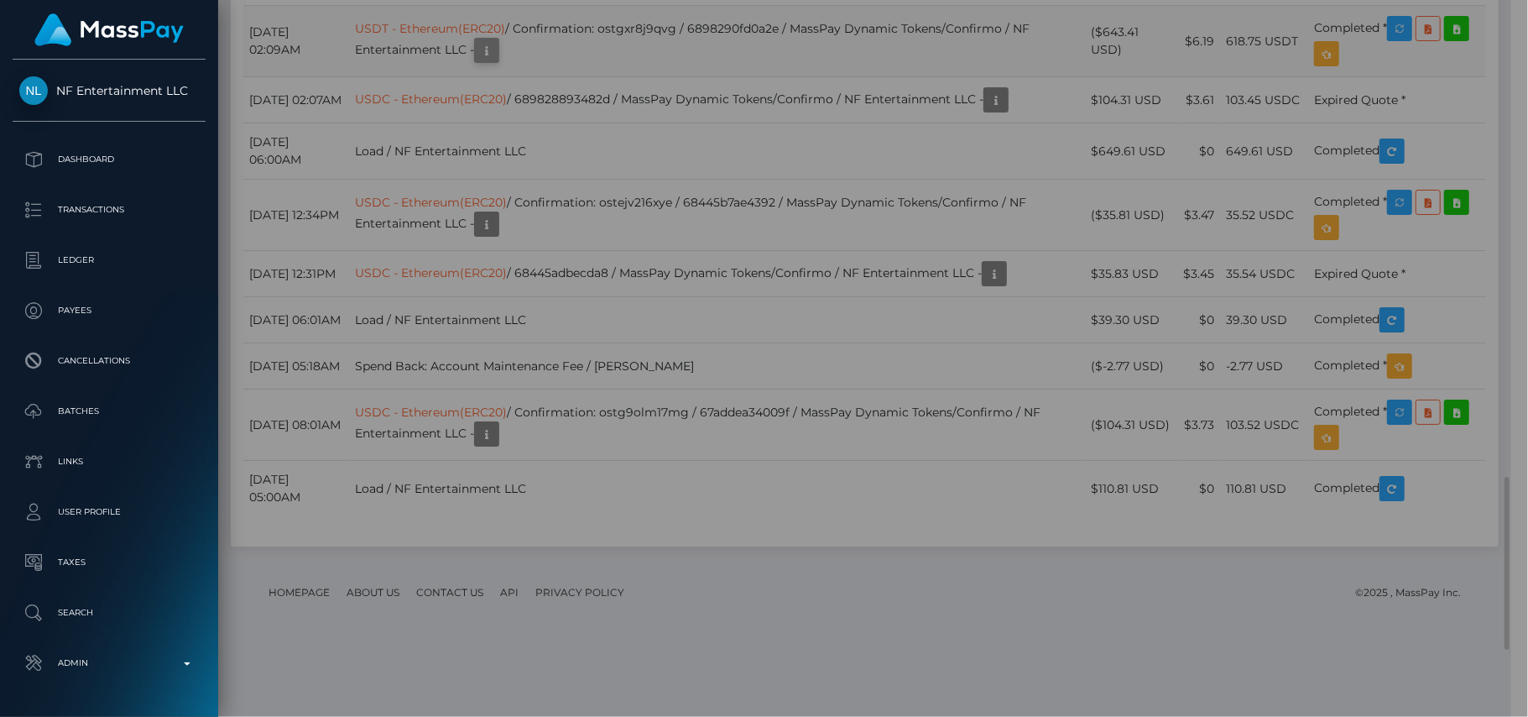
scroll to position [838896, 838700]
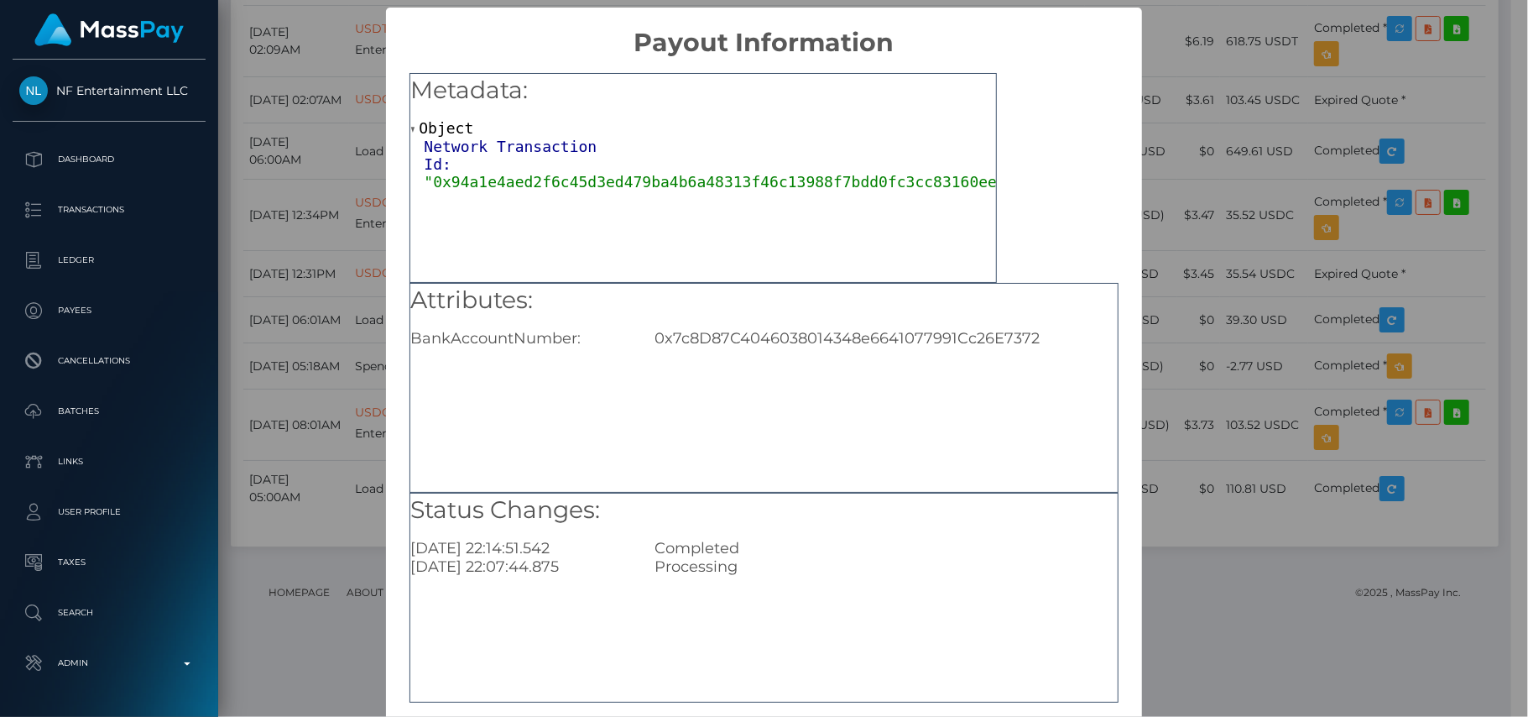
click at [653, 175] on span ""0x94a1e4aed2f6c45d3ed479ba4b6a48313f46c13988f7bdd0fc3cc83160eeb169"" at bounding box center [733, 182] width 618 height 18
click at [507, 143] on span "Network Transaction Id:" at bounding box center [510, 155] width 173 height 35
click at [538, 175] on span ""0x94a1e4aed2f6c45d3ed479ba4b6a48313f46c13988f7bdd0fc3cc83160eeb169"" at bounding box center [733, 182] width 618 height 18
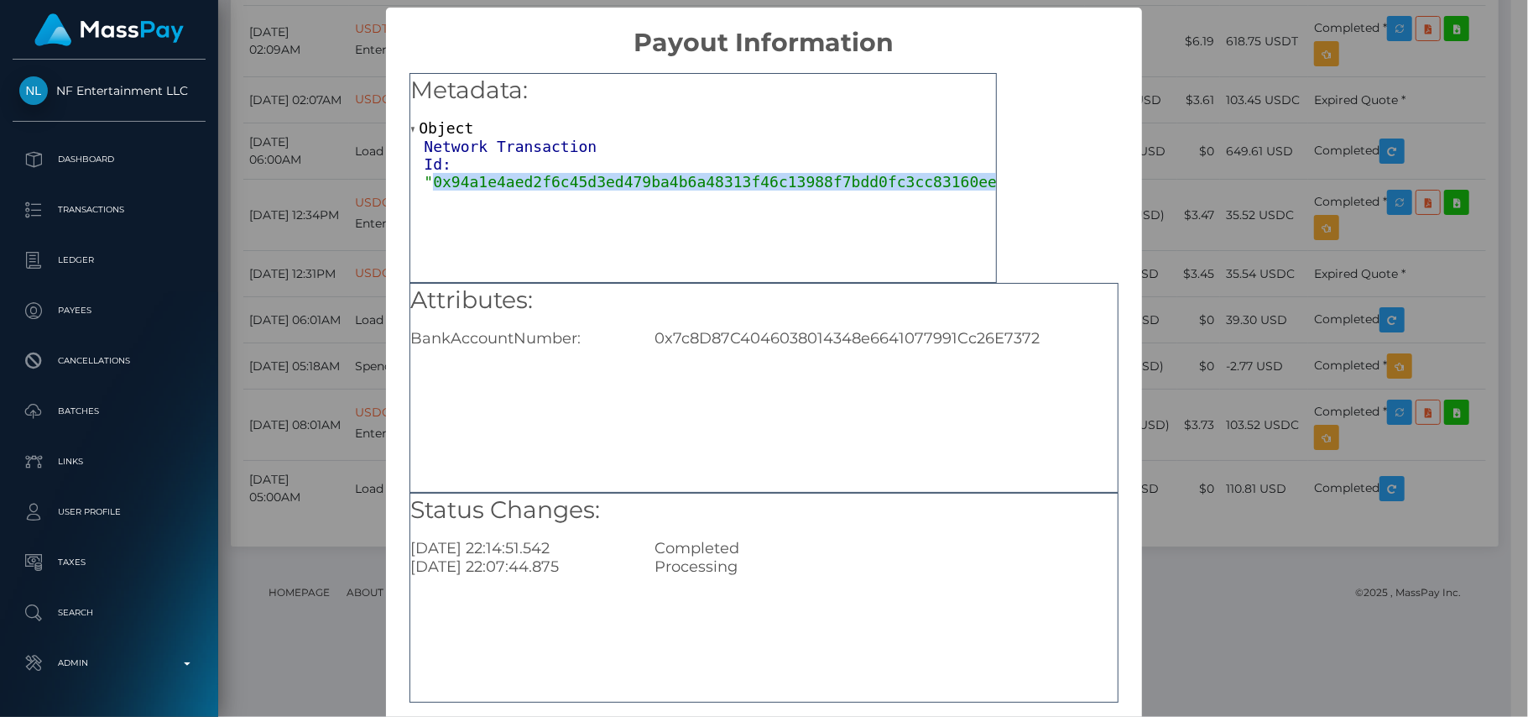
click at [538, 175] on span ""0x94a1e4aed2f6c45d3ed479ba4b6a48313f46c13988f7bdd0fc3cc83160eeb169"" at bounding box center [733, 182] width 618 height 18
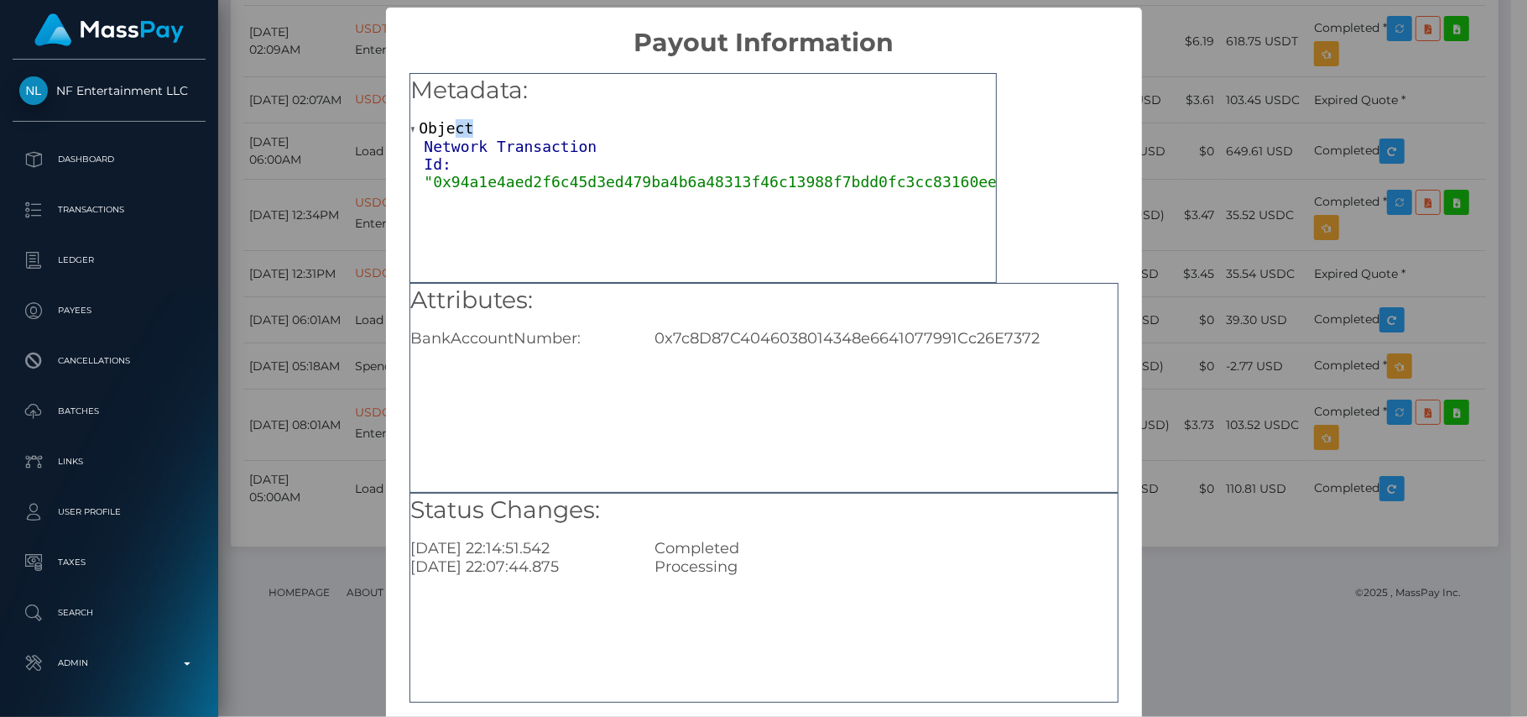
drag, startPoint x: 614, startPoint y: 108, endPoint x: 447, endPoint y: 125, distance: 167.8
click at [447, 125] on div "Metadata: Object Network Transaction Id: "0x94a1e4aed2f6c45d3ed479ba4b6a48313f4…" at bounding box center [703, 132] width 586 height 117
click at [447, 125] on span "Object" at bounding box center [446, 128] width 55 height 18
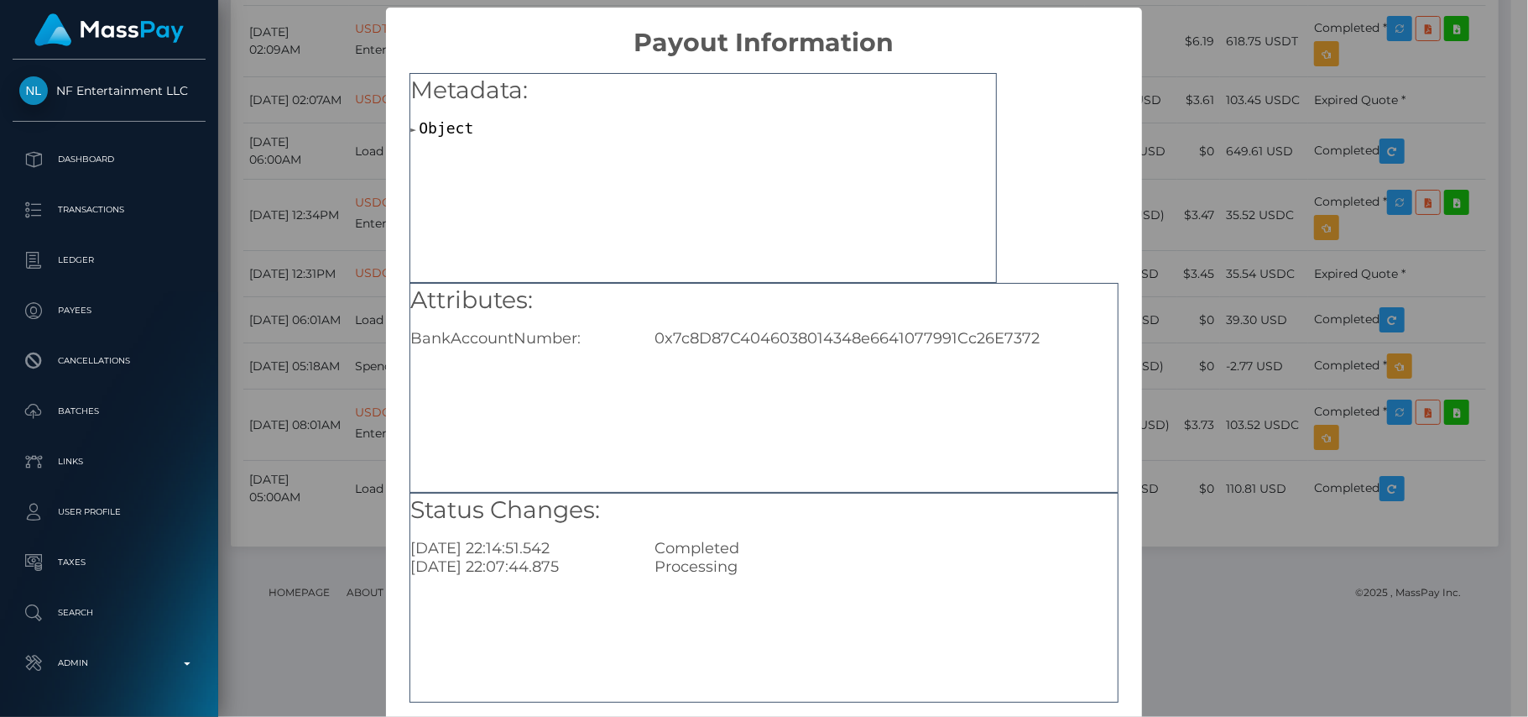
click at [447, 125] on span "Object" at bounding box center [446, 128] width 55 height 18
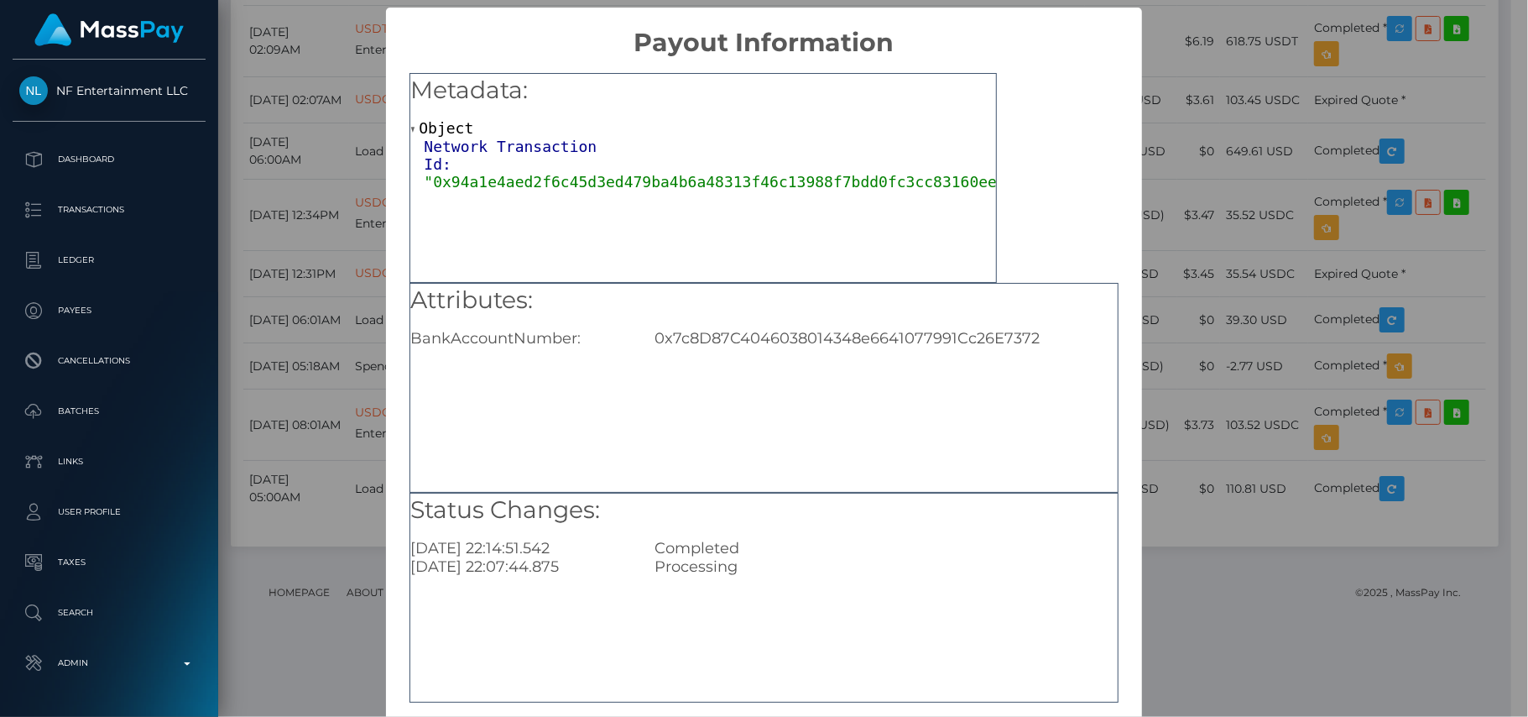
click at [1005, 587] on div "Status Changes: 2025-08-09 22:14:51.542 Completed 2025-08-09 22:07:44.875 Proce…" at bounding box center [763, 598] width 708 height 210
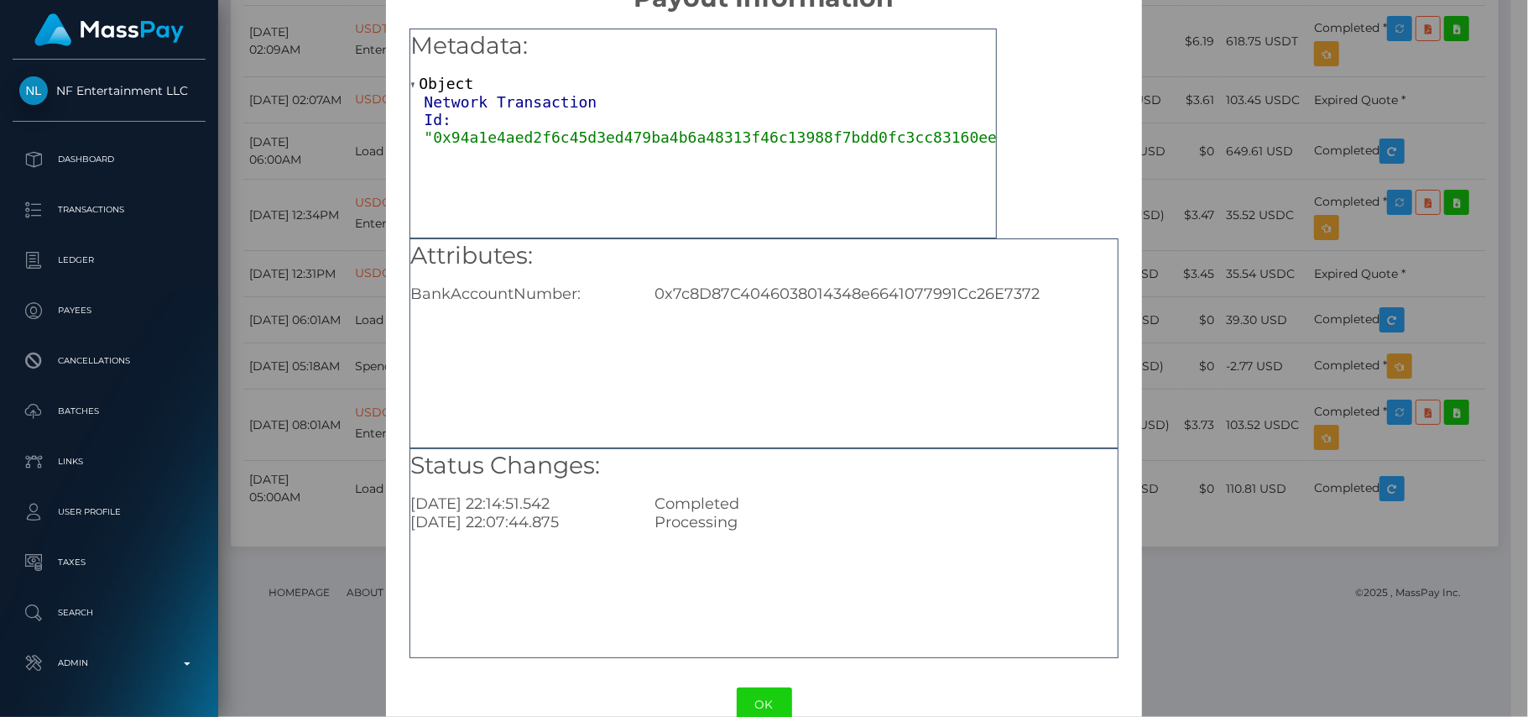
scroll to position [81, 0]
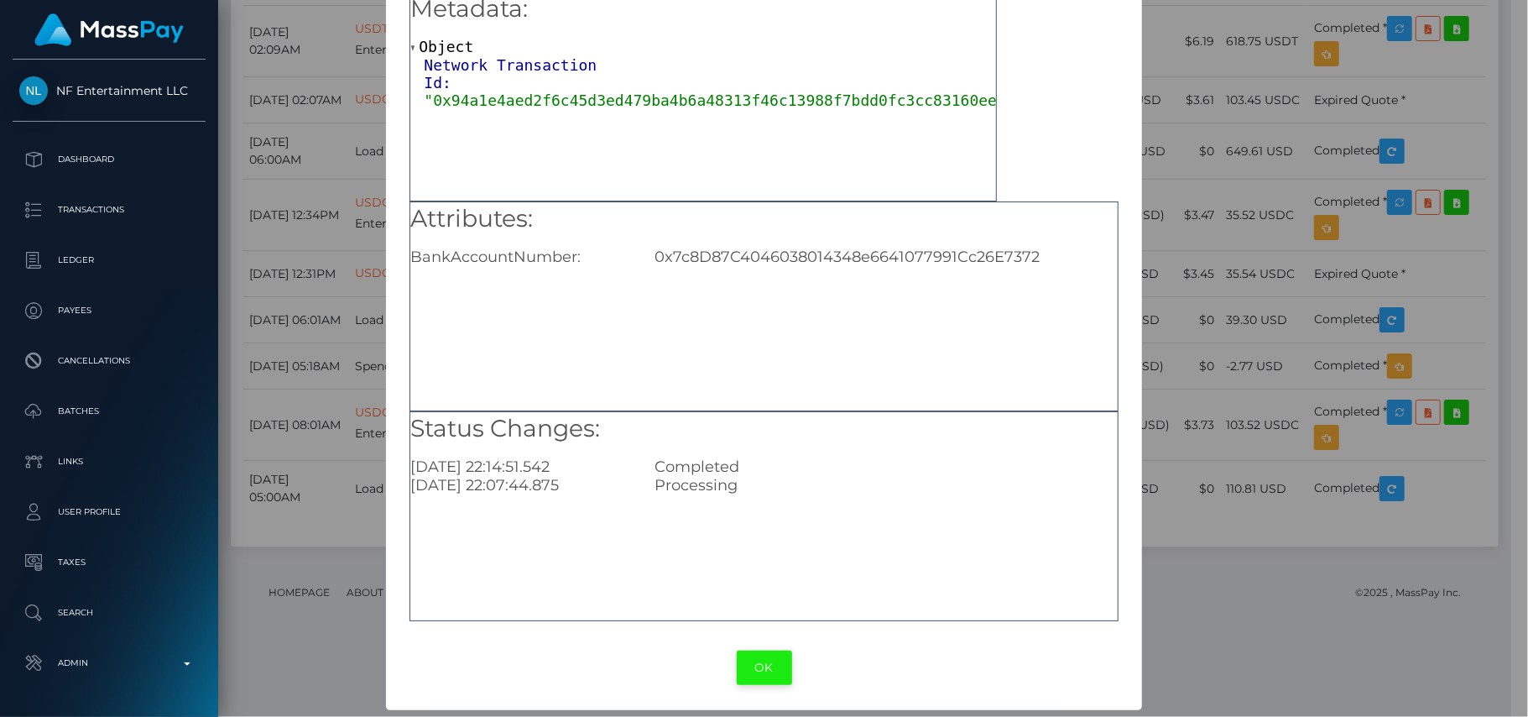
click at [748, 662] on button "OK" at bounding box center [764, 667] width 55 height 34
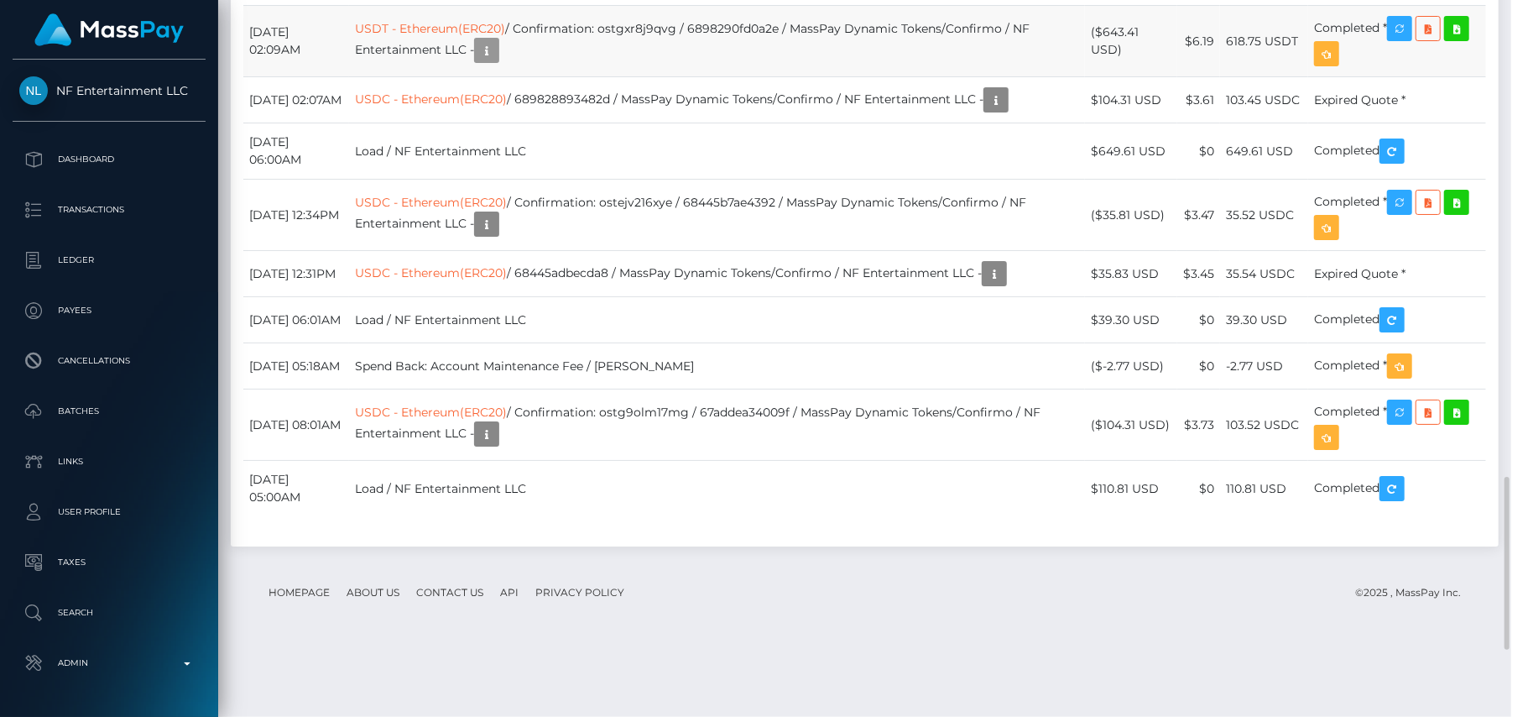
scroll to position [201, 404]
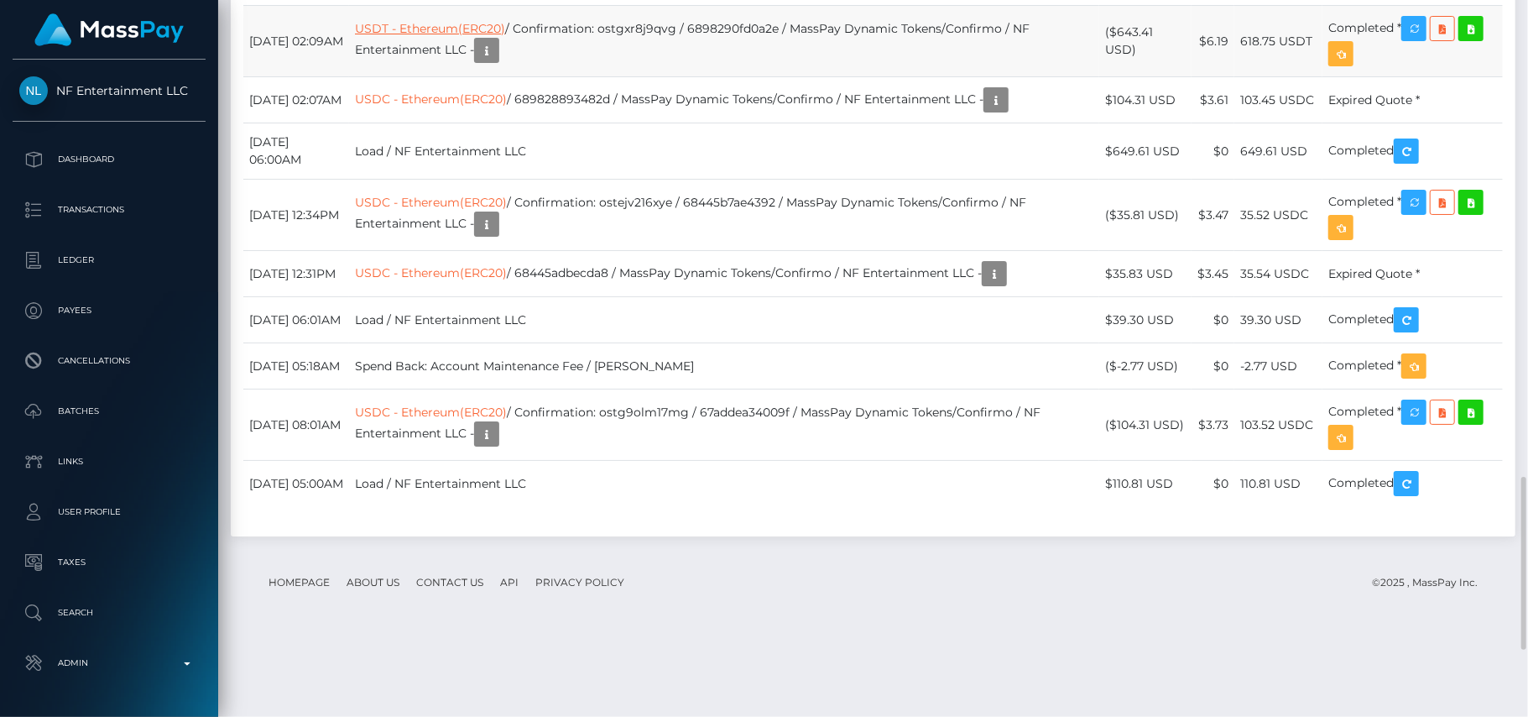
click at [484, 36] on link "USDT - Ethereum(ERC20)" at bounding box center [430, 28] width 150 height 15
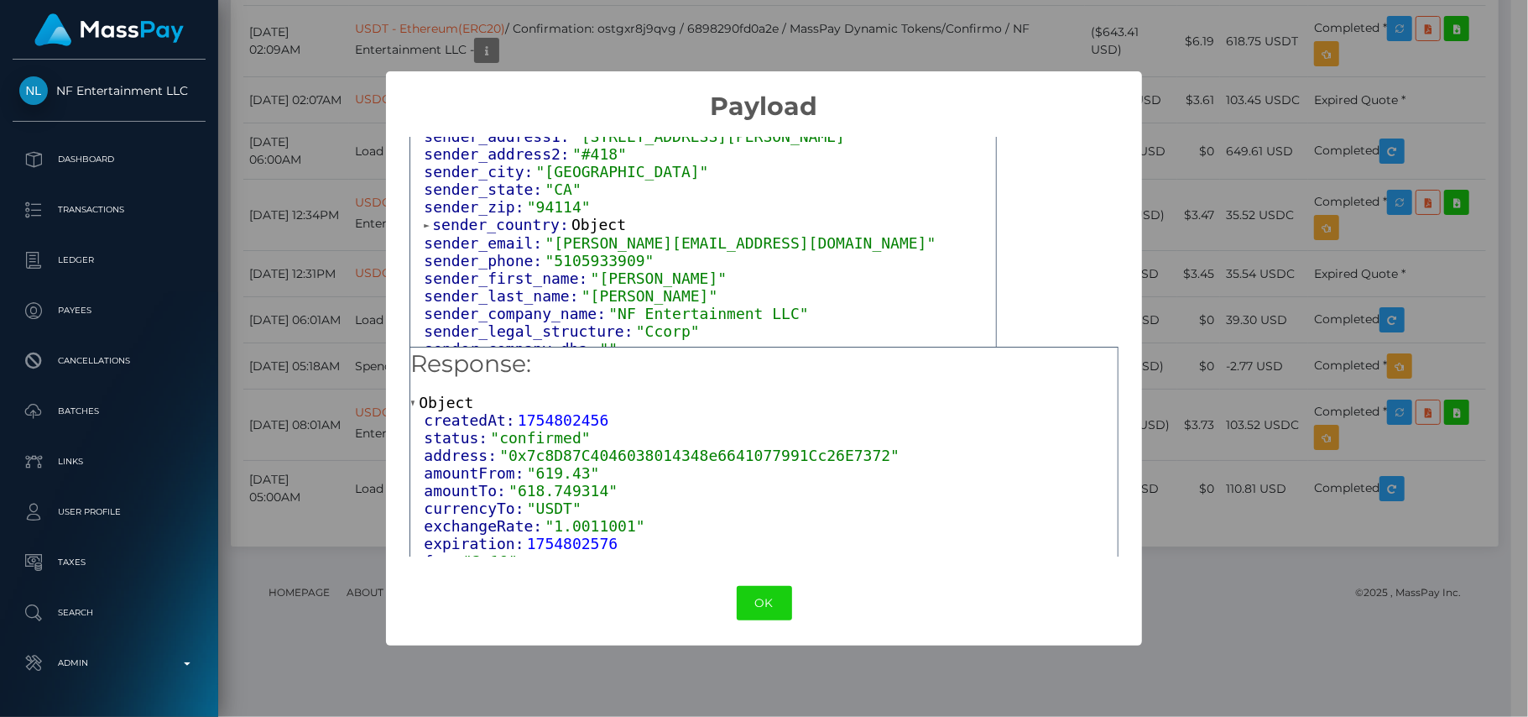
scroll to position [154, 0]
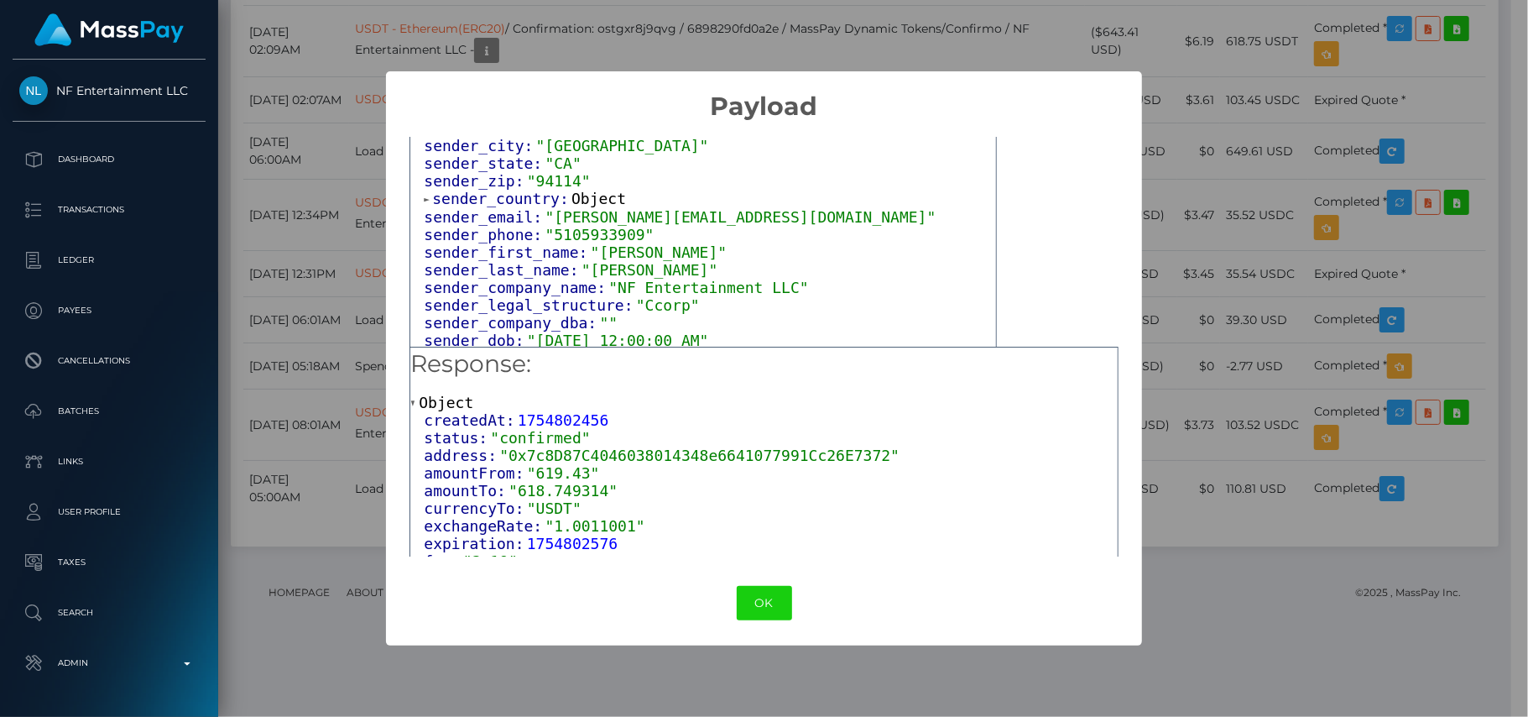
click at [554, 195] on span "sender_country:" at bounding box center [501, 199] width 139 height 18
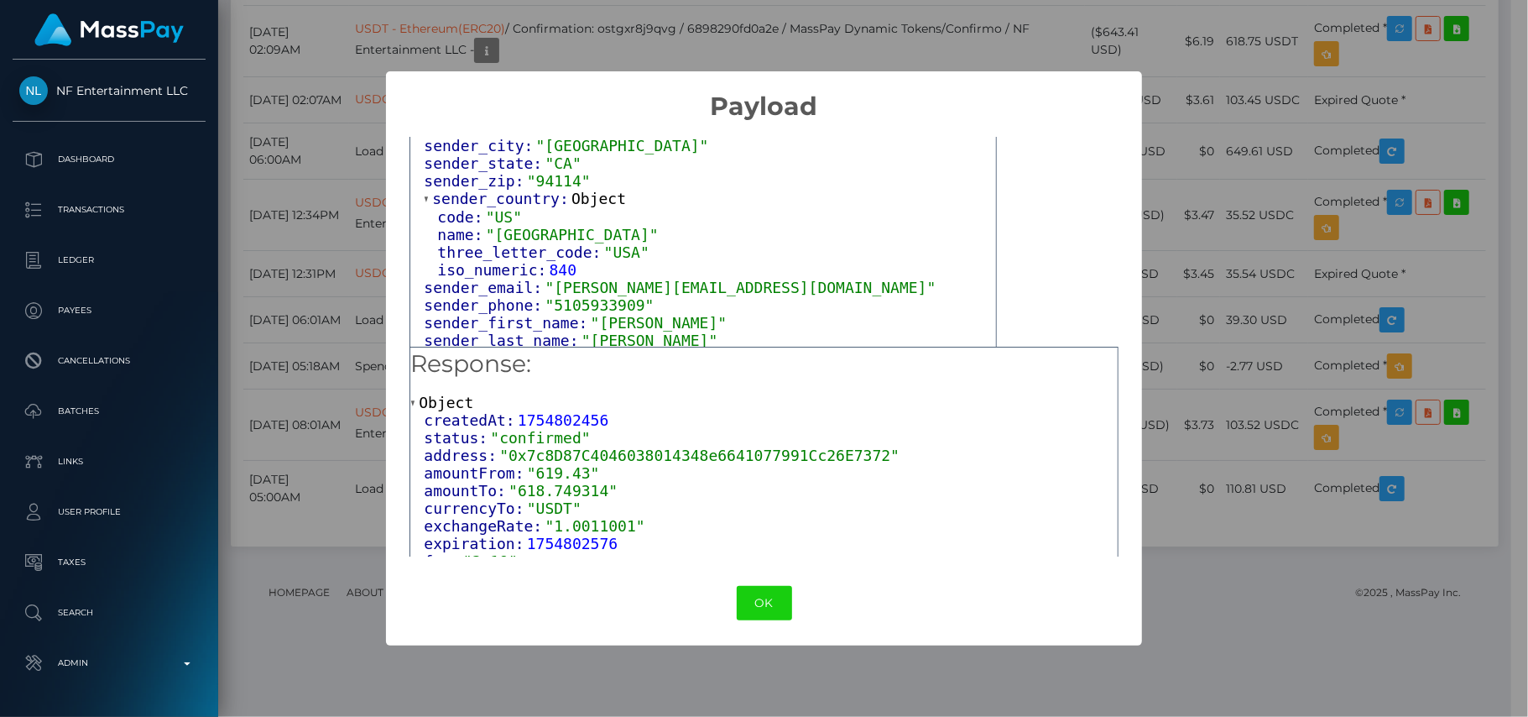
click at [757, 625] on div "OK No Cancel" at bounding box center [764, 602] width 757 height 51
click at [765, 608] on button "OK" at bounding box center [764, 603] width 55 height 34
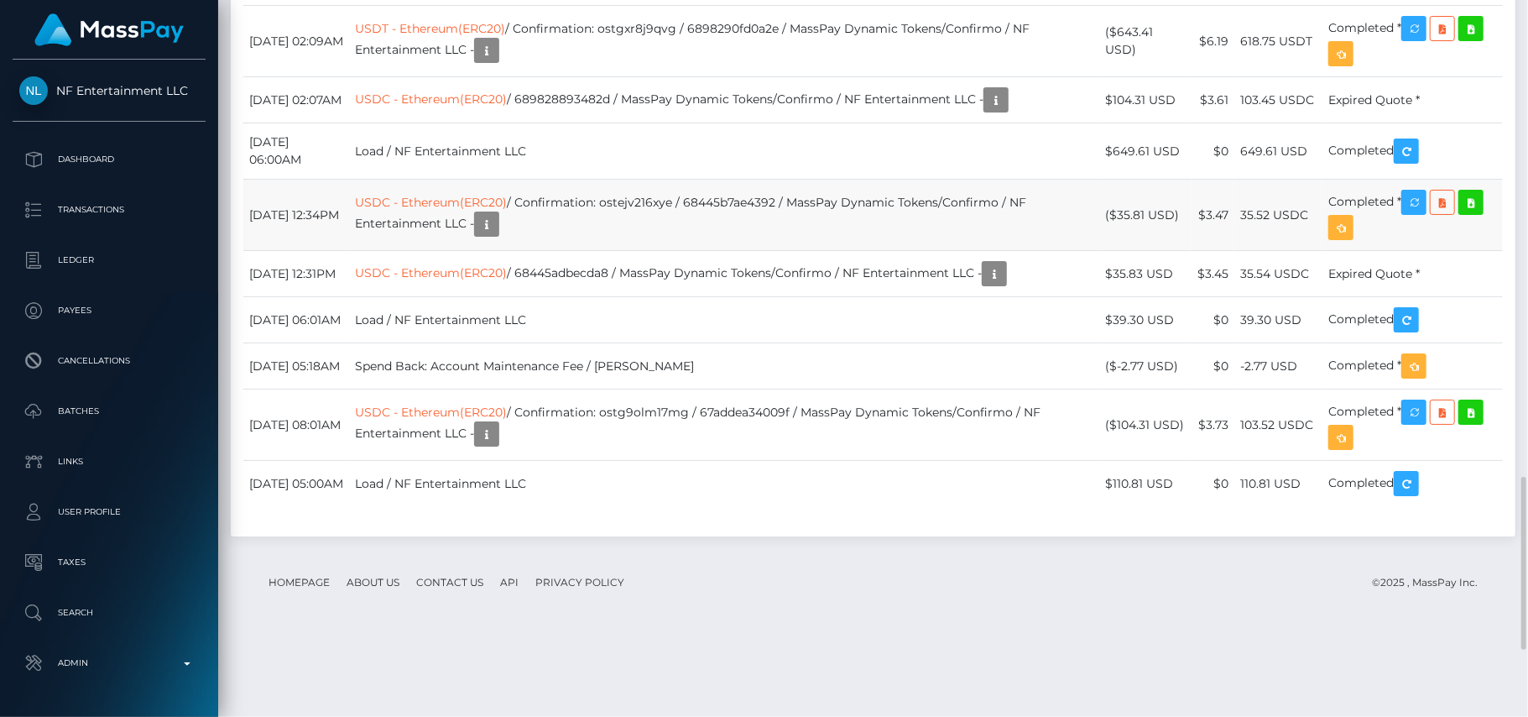
scroll to position [201, 404]
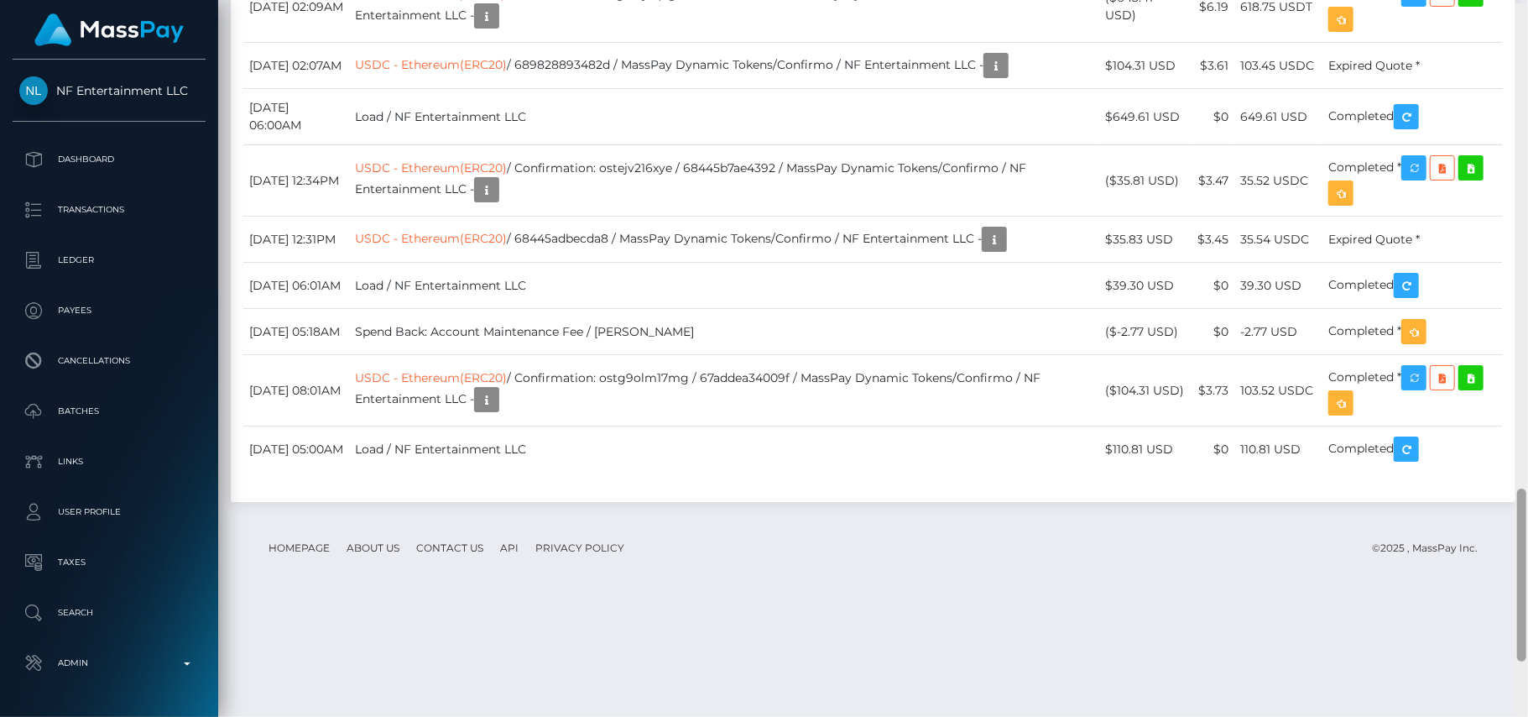
drag, startPoint x: 1524, startPoint y: 492, endPoint x: 1524, endPoint y: 501, distance: 9.2
click at [1524, 501] on div at bounding box center [1521, 574] width 9 height 173
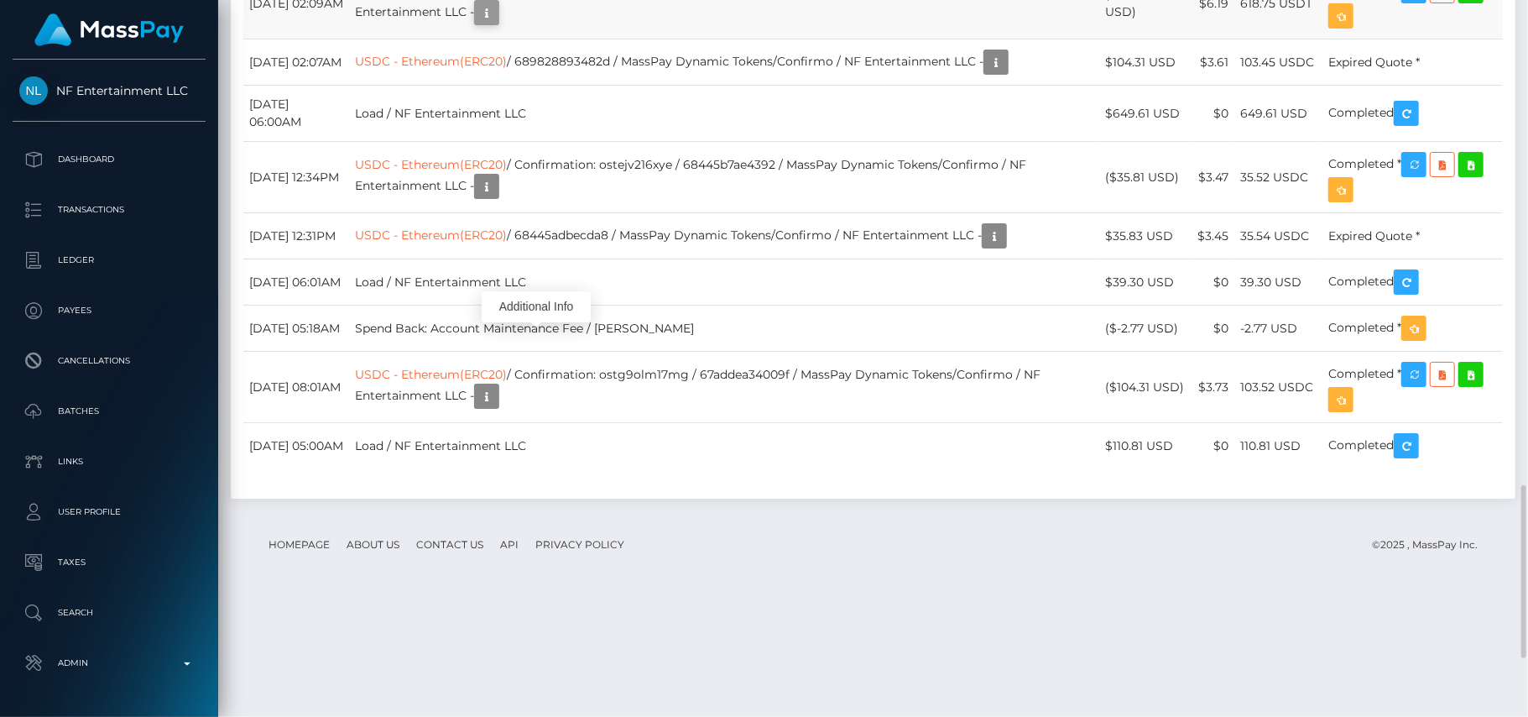
click at [497, 23] on icon "button" at bounding box center [487, 13] width 20 height 21
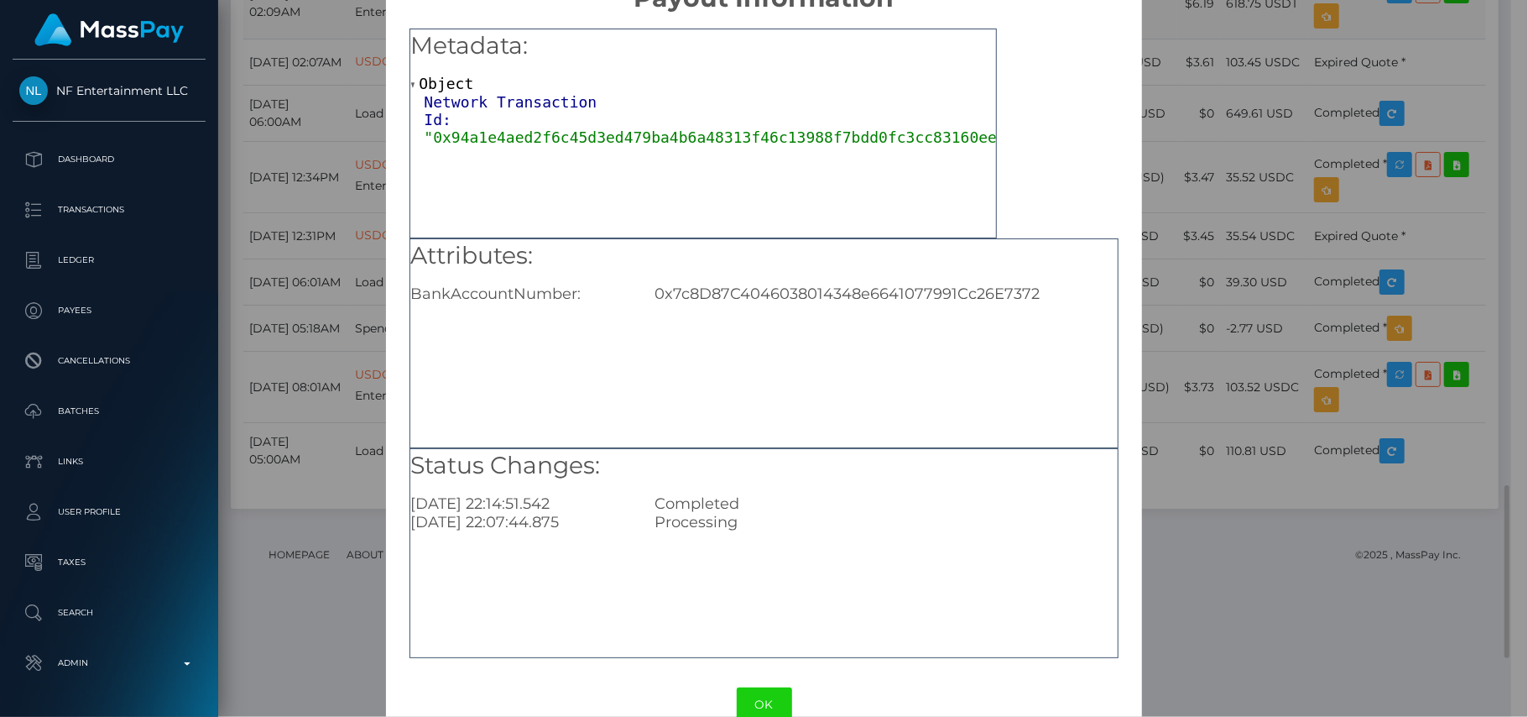
scroll to position [81, 0]
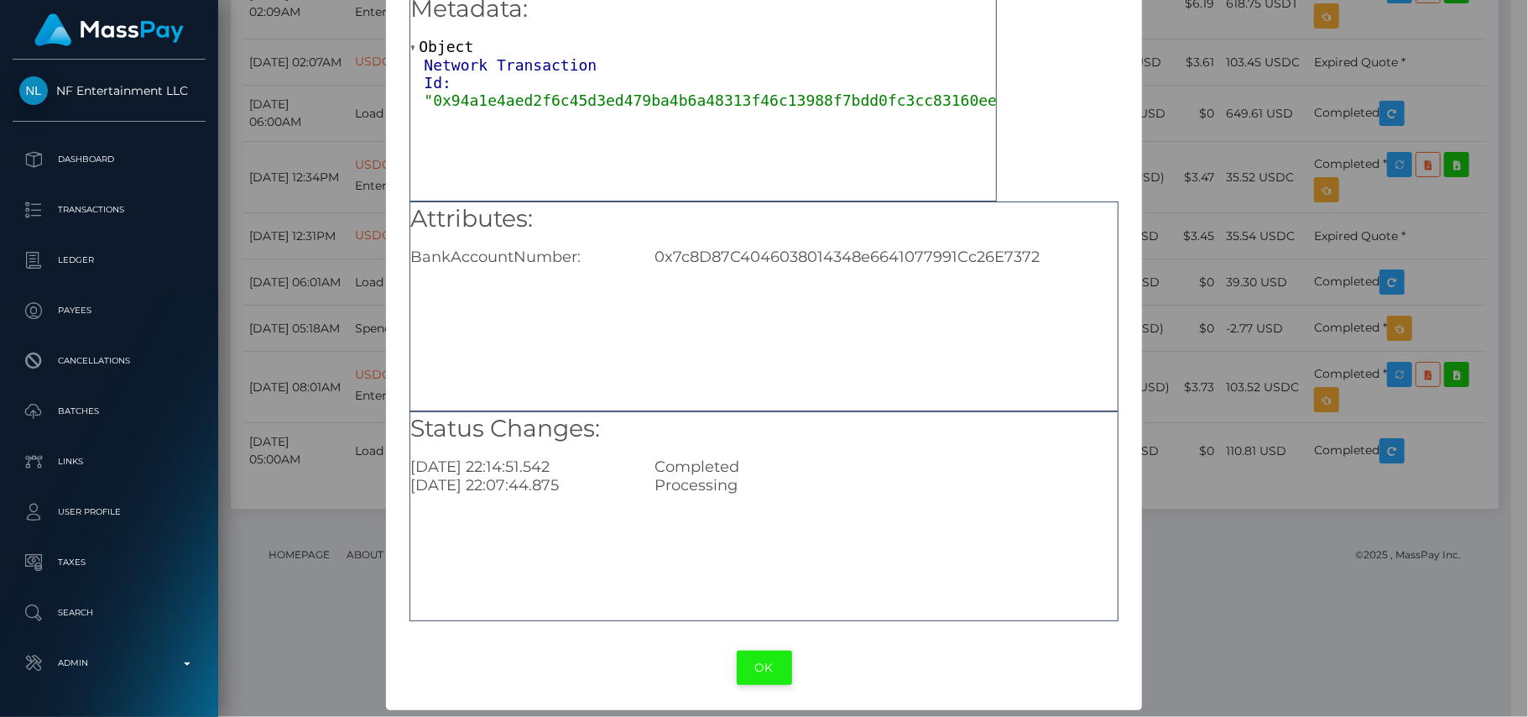
click at [748, 651] on button "OK" at bounding box center [764, 667] width 55 height 34
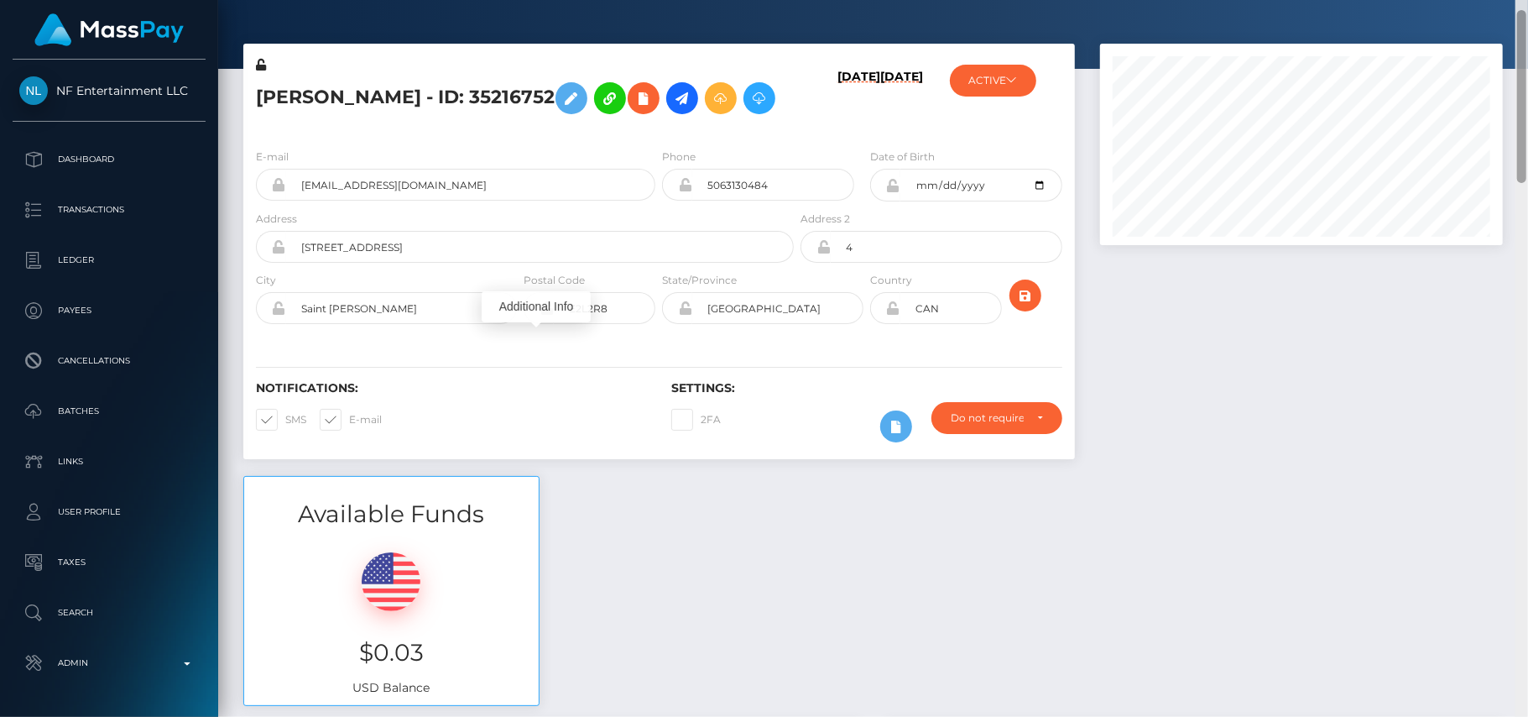
scroll to position [0, 0]
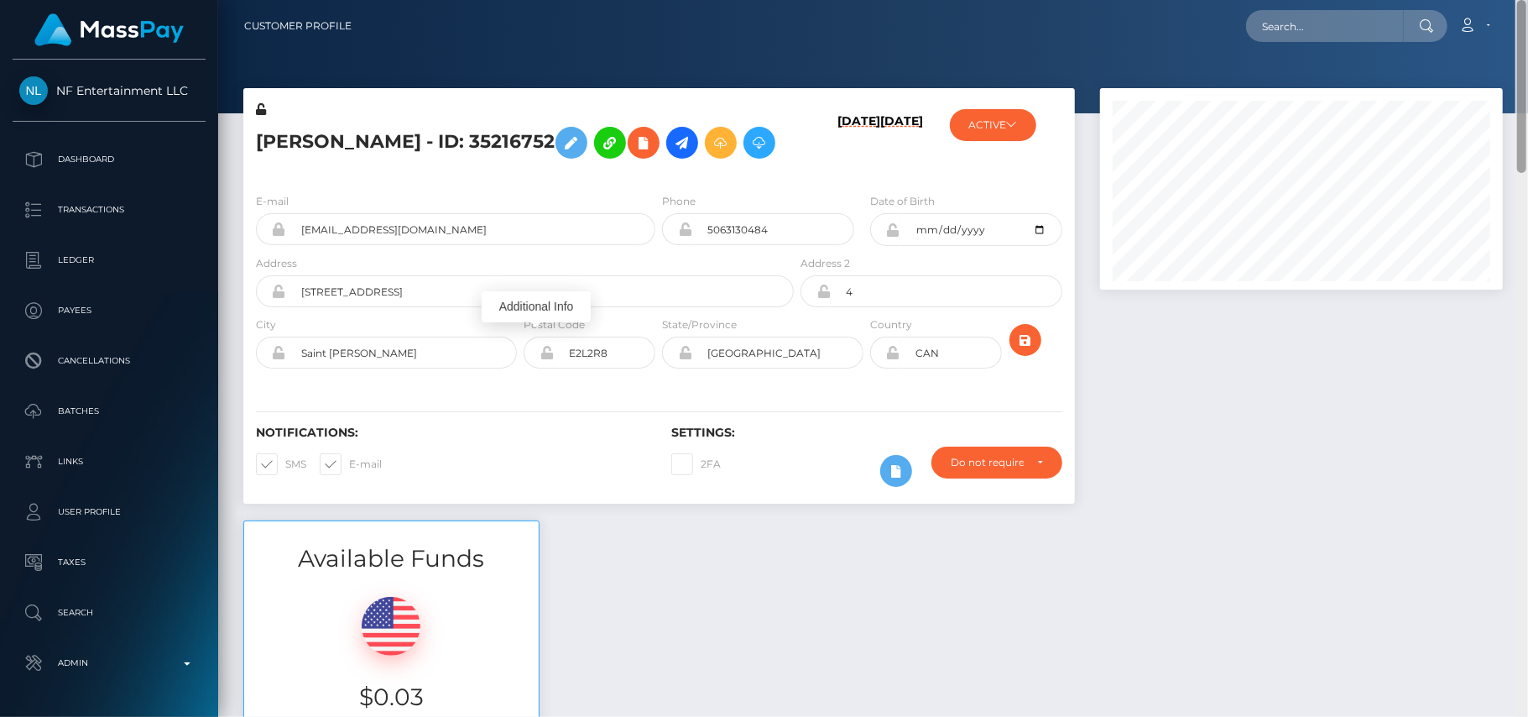
drag, startPoint x: 1522, startPoint y: 522, endPoint x: 1385, endPoint y: -3, distance: 542.2
click at [1385, 0] on html "NF Entertainment LLC Dashboard Transactions Ledger Payees Batches" at bounding box center [764, 358] width 1528 height 717
